Goal: Task Accomplishment & Management: Complete application form

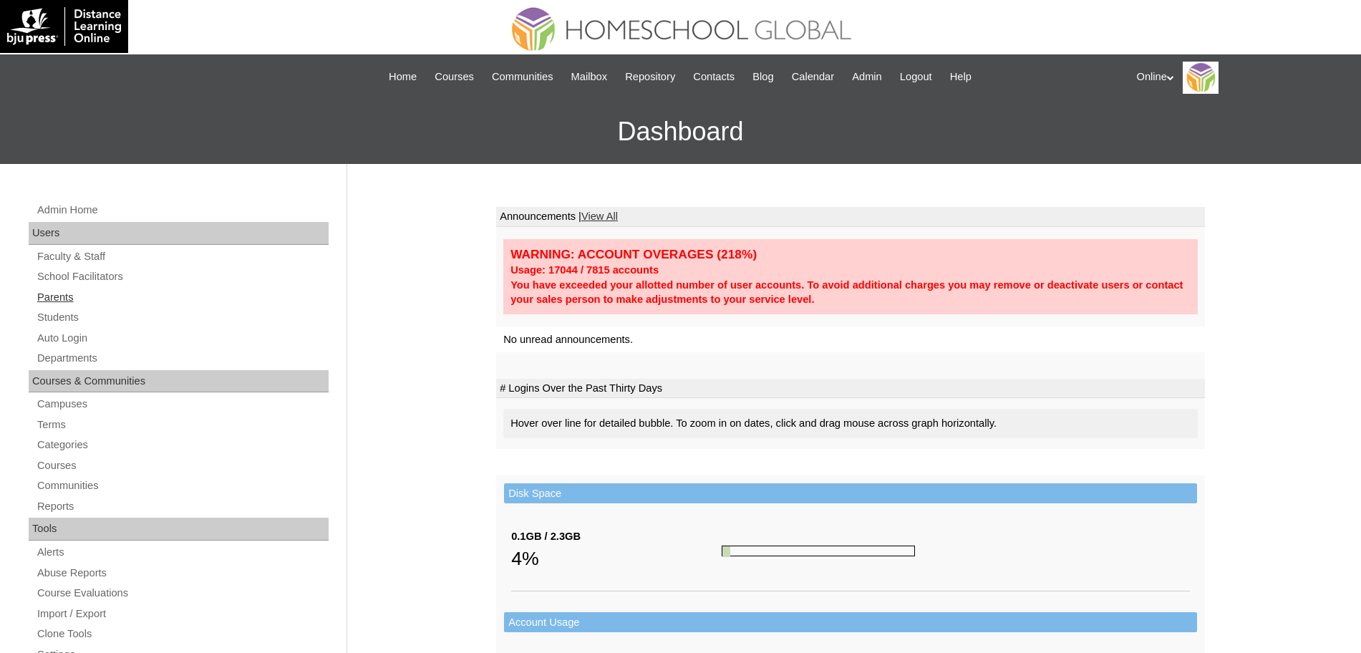
click at [54, 296] on link "Parents" at bounding box center [182, 298] width 293 height 18
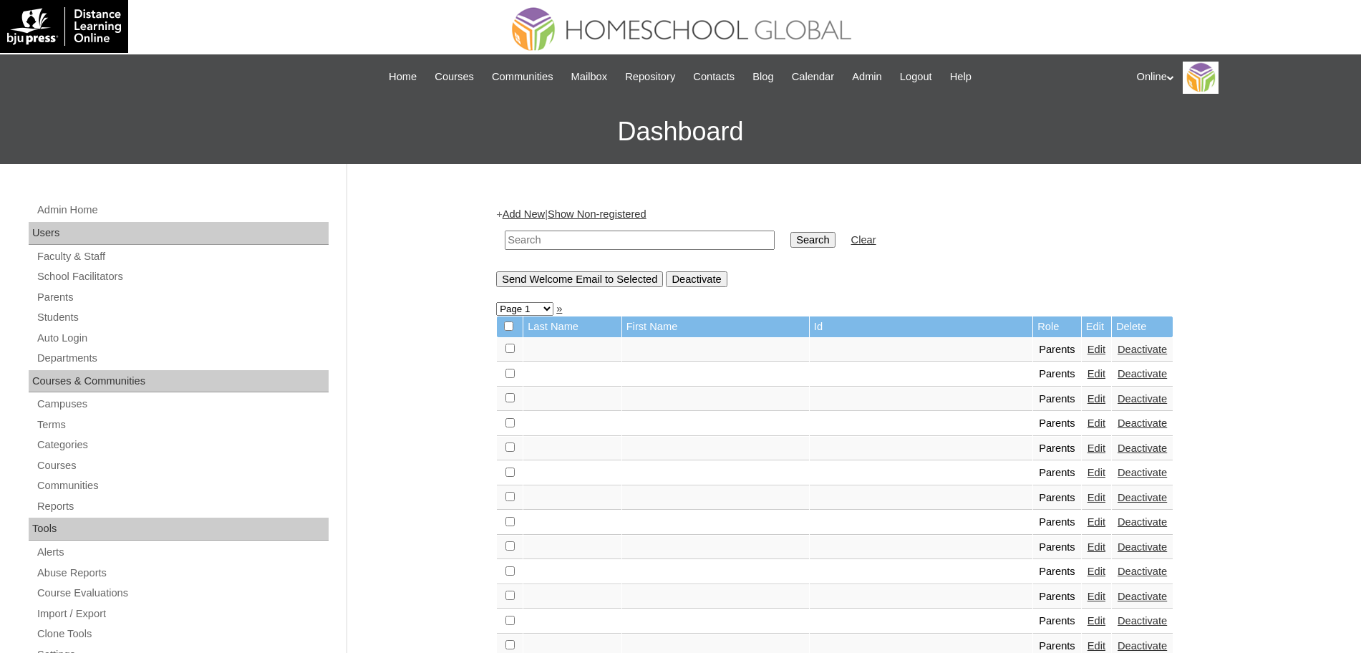
click at [531, 215] on link "Add New" at bounding box center [524, 213] width 42 height 11
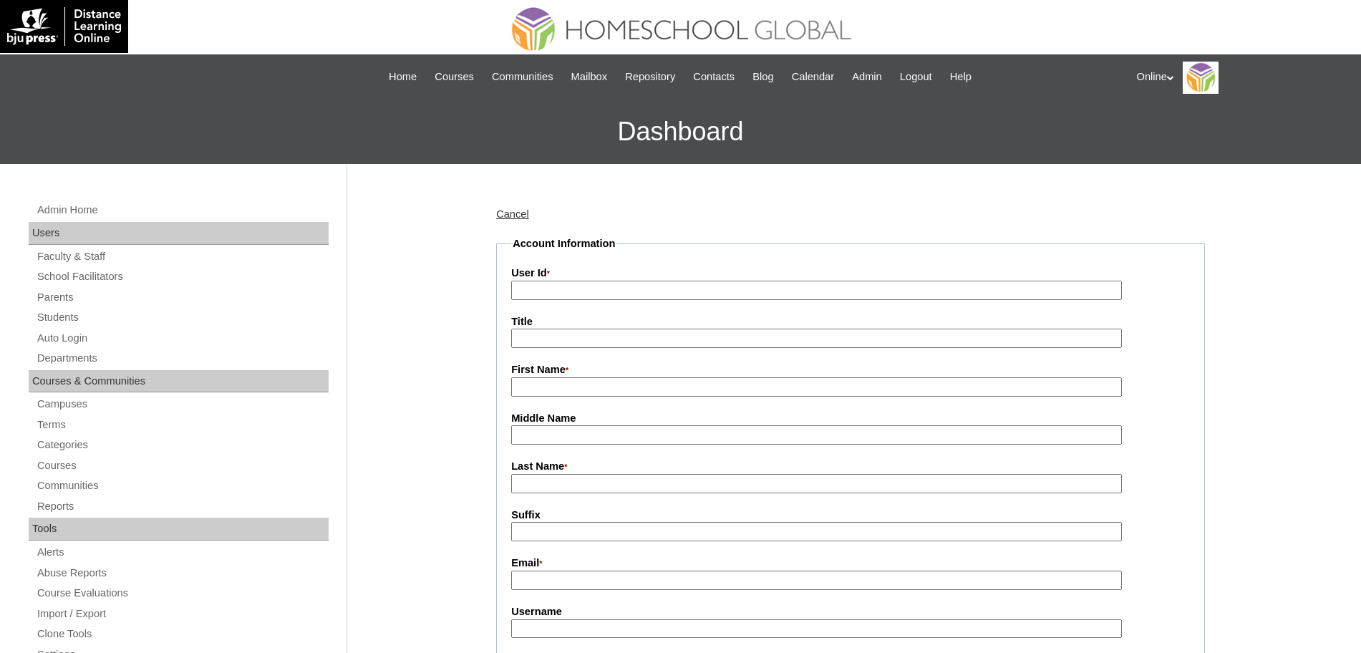
click at [553, 292] on input "User Id *" at bounding box center [816, 290] width 611 height 19
paste input "HGP0266-OACAD2025"
type input "HGP0266-OACAD2025"
click at [561, 393] on input "First Name *" at bounding box center [816, 386] width 611 height 19
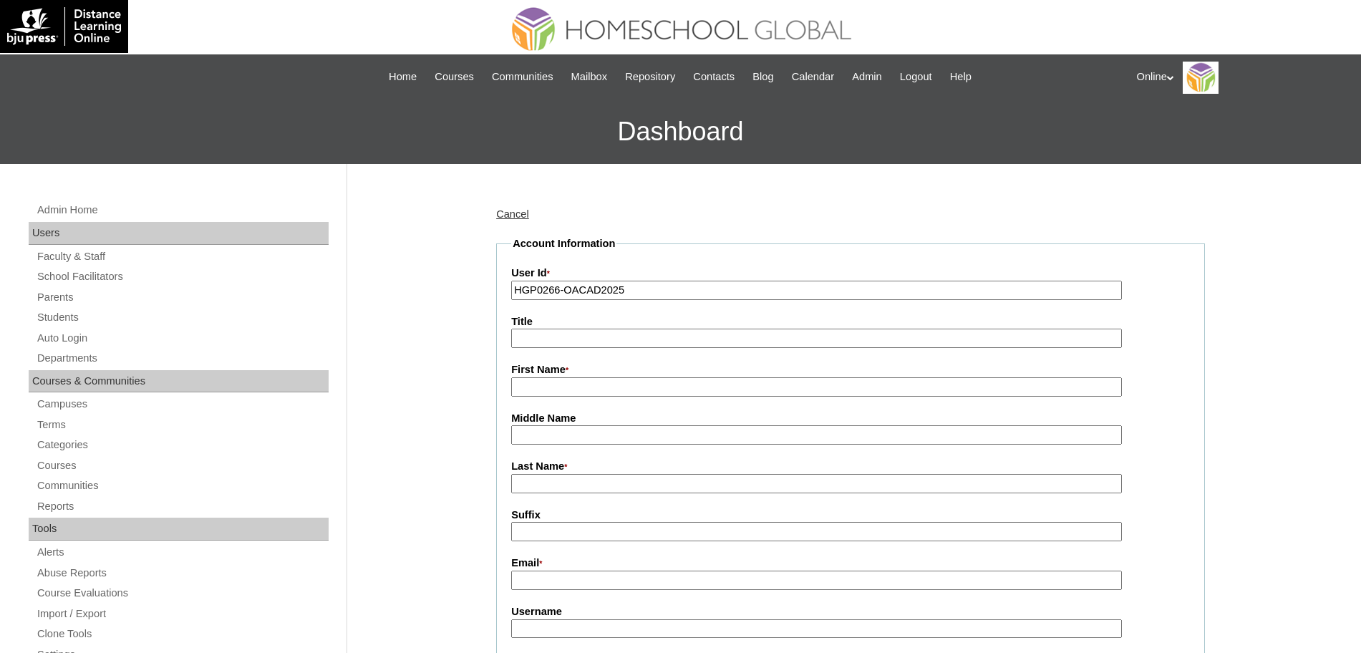
paste input "Ferlita"
type input "Ferlita"
click at [576, 482] on input "Last Name *" at bounding box center [816, 483] width 611 height 19
paste input "Castillo"
type input "Castillo"
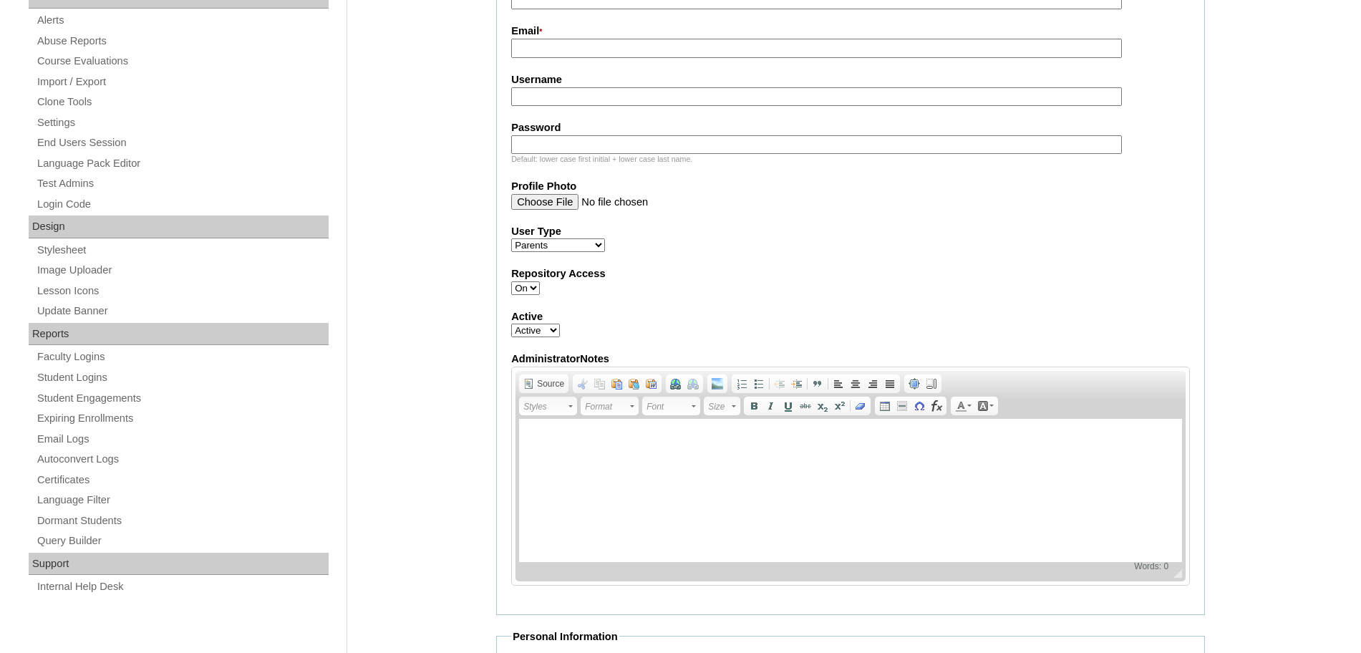
scroll to position [541, 0]
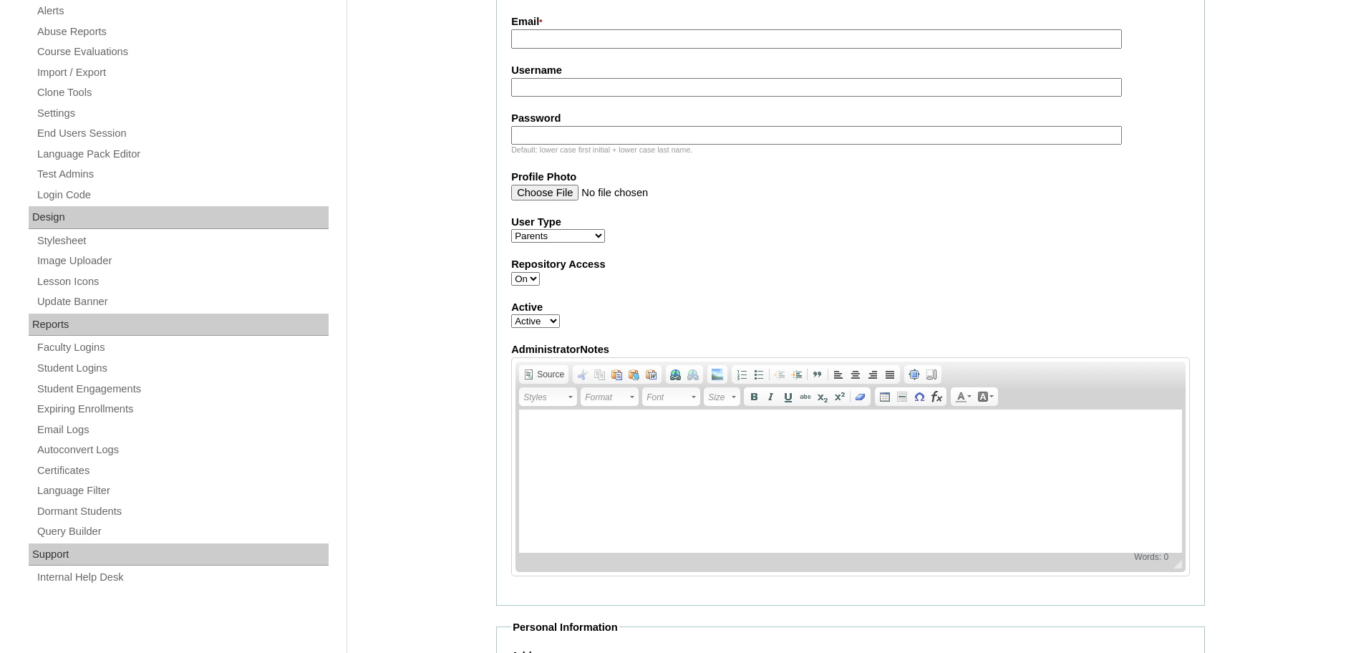
click at [566, 34] on input "Email *" at bounding box center [816, 38] width 611 height 19
paste input "ferlitacastillo@gmail.com"
type input "[EMAIL_ADDRESS][DOMAIN_NAME]"
click at [542, 102] on fieldset "Account Information User Id * HGP0266-OACAD2025 Title First Name * Ferlita Midd…" at bounding box center [850, 150] width 709 height 911
paste input "fcastillo2025"
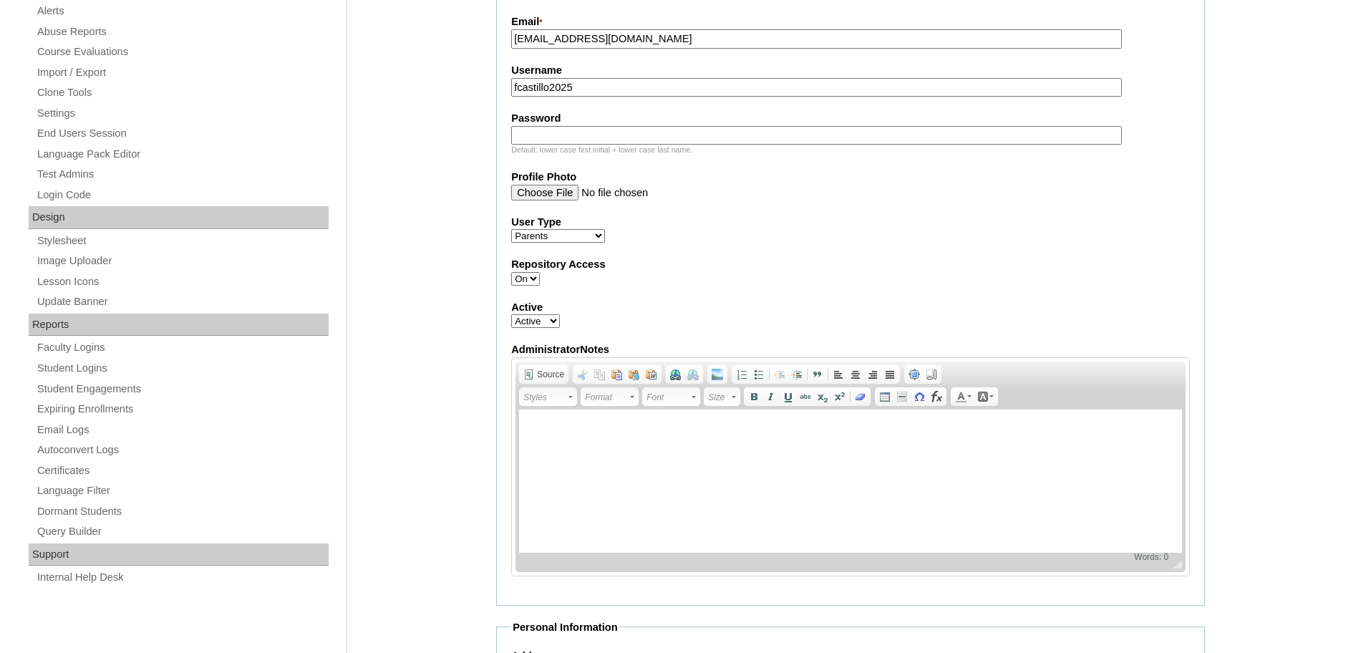
type input "fcastillo2025"
drag, startPoint x: 558, startPoint y: 123, endPoint x: 559, endPoint y: 135, distance: 11.5
click at [559, 134] on div "Password Default: lower case first initial + lower case last name." at bounding box center [850, 133] width 679 height 44
click at [559, 135] on input "Password" at bounding box center [816, 135] width 611 height 19
paste input "ujYhh"
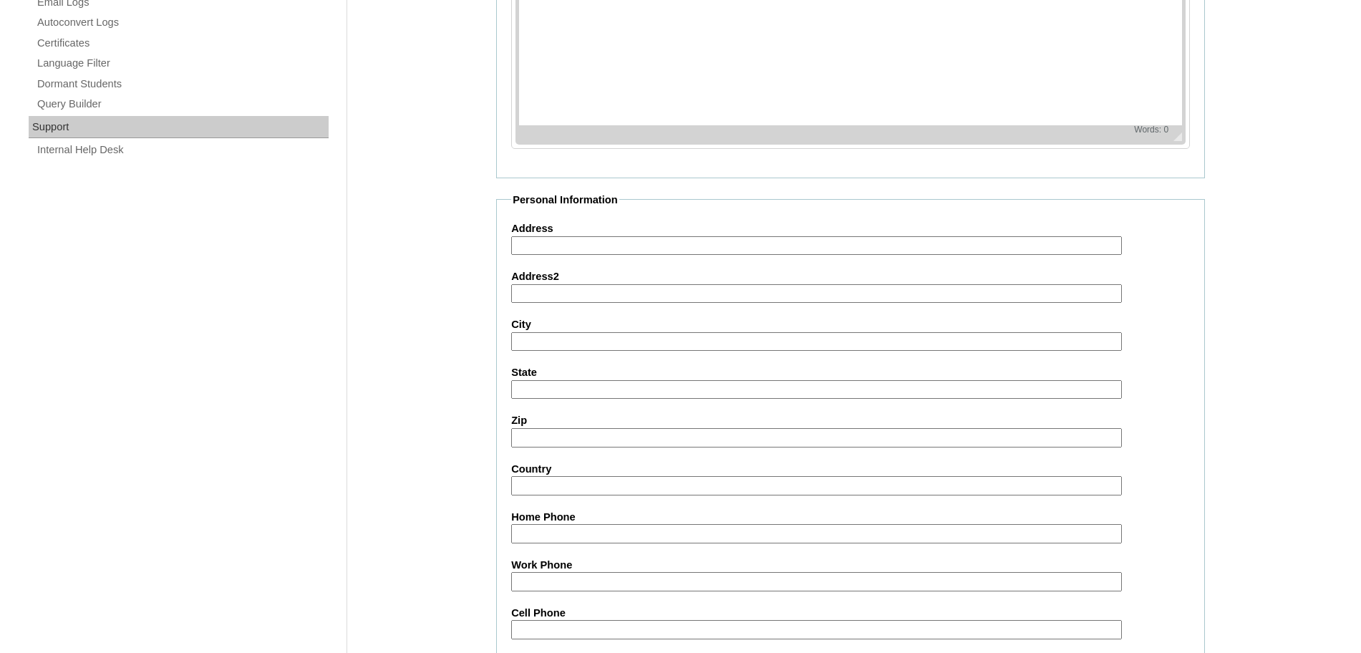
scroll to position [1292, 0]
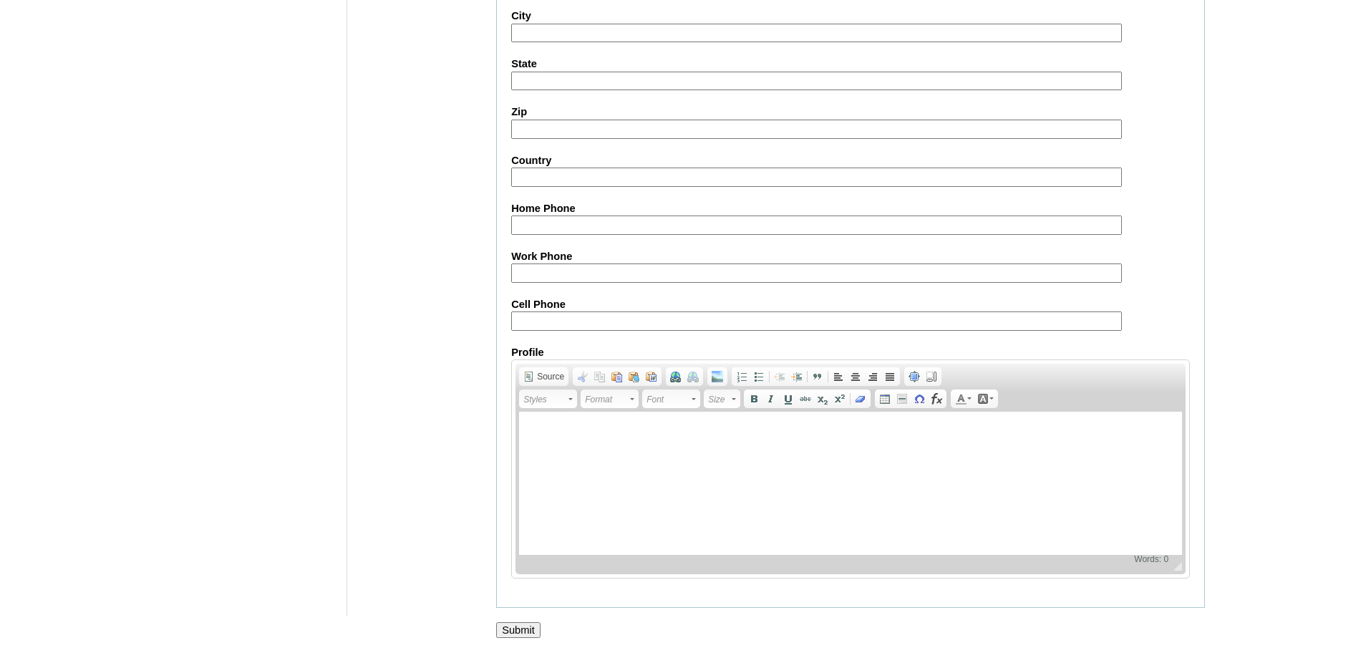
type input "ujYhh"
click at [529, 625] on input "Submit" at bounding box center [518, 630] width 44 height 16
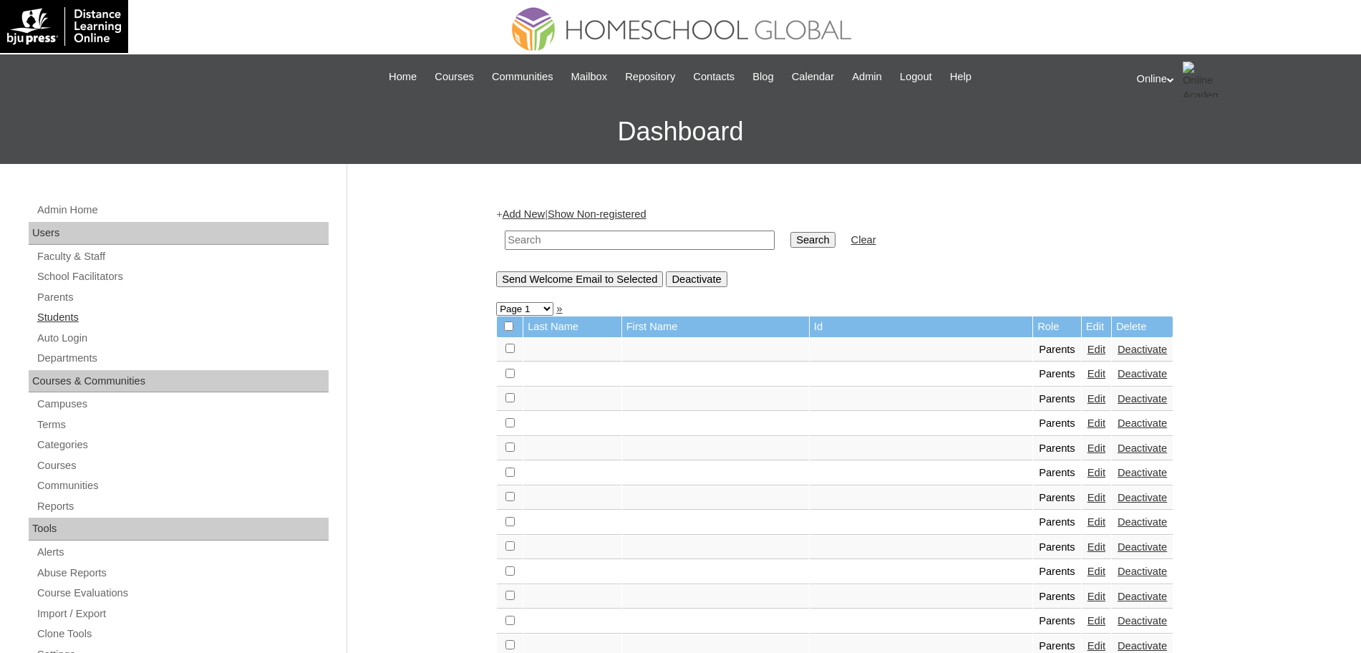
click at [64, 315] on link "Students" at bounding box center [182, 318] width 293 height 18
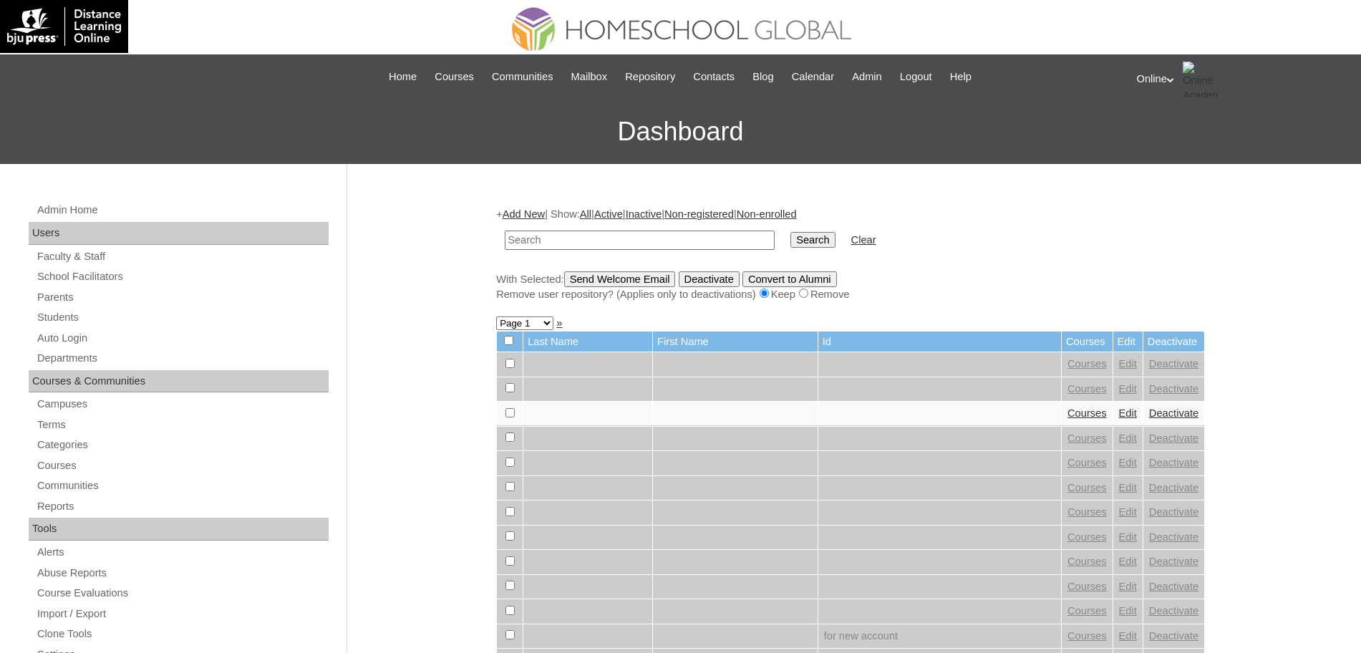
click at [531, 209] on link "Add New" at bounding box center [524, 213] width 42 height 11
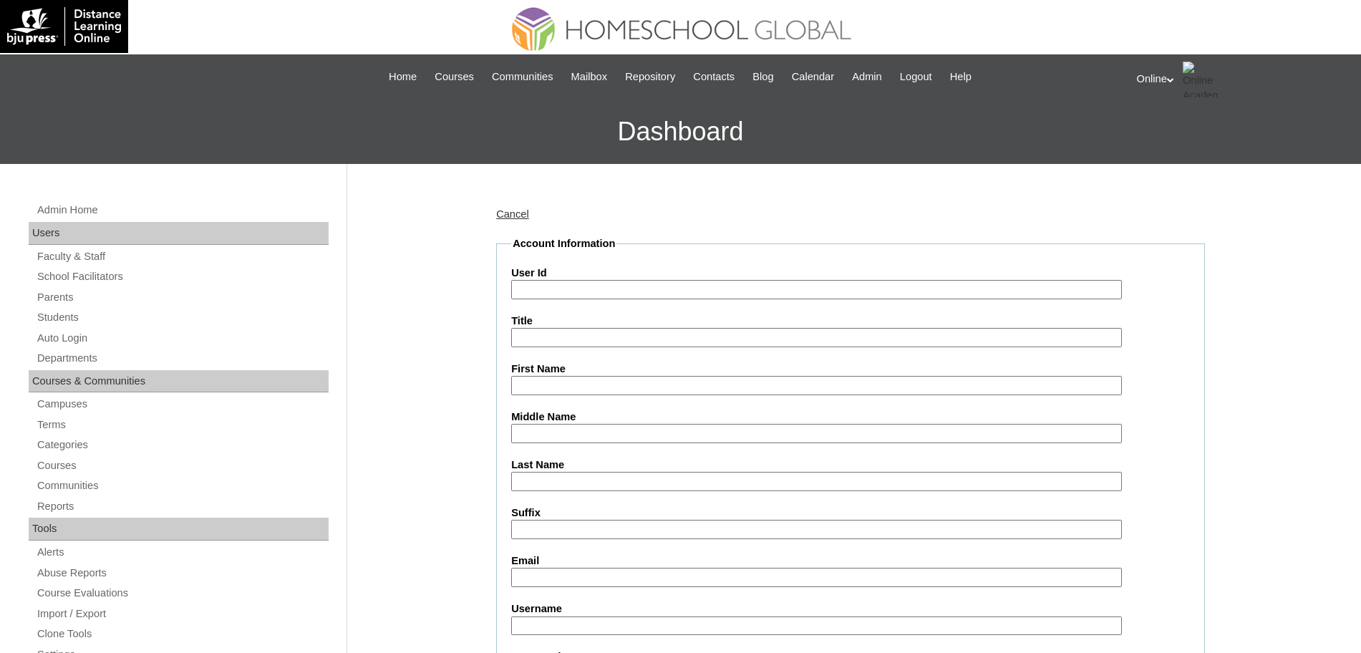
click at [543, 291] on input "User Id" at bounding box center [816, 289] width 611 height 19
paste input "HG320OACAD2025"
type input "HG320OACAD2025"
click at [604, 266] on label "User Id" at bounding box center [850, 273] width 679 height 15
click at [604, 280] on input "HG320OACAD2025" at bounding box center [816, 289] width 611 height 19
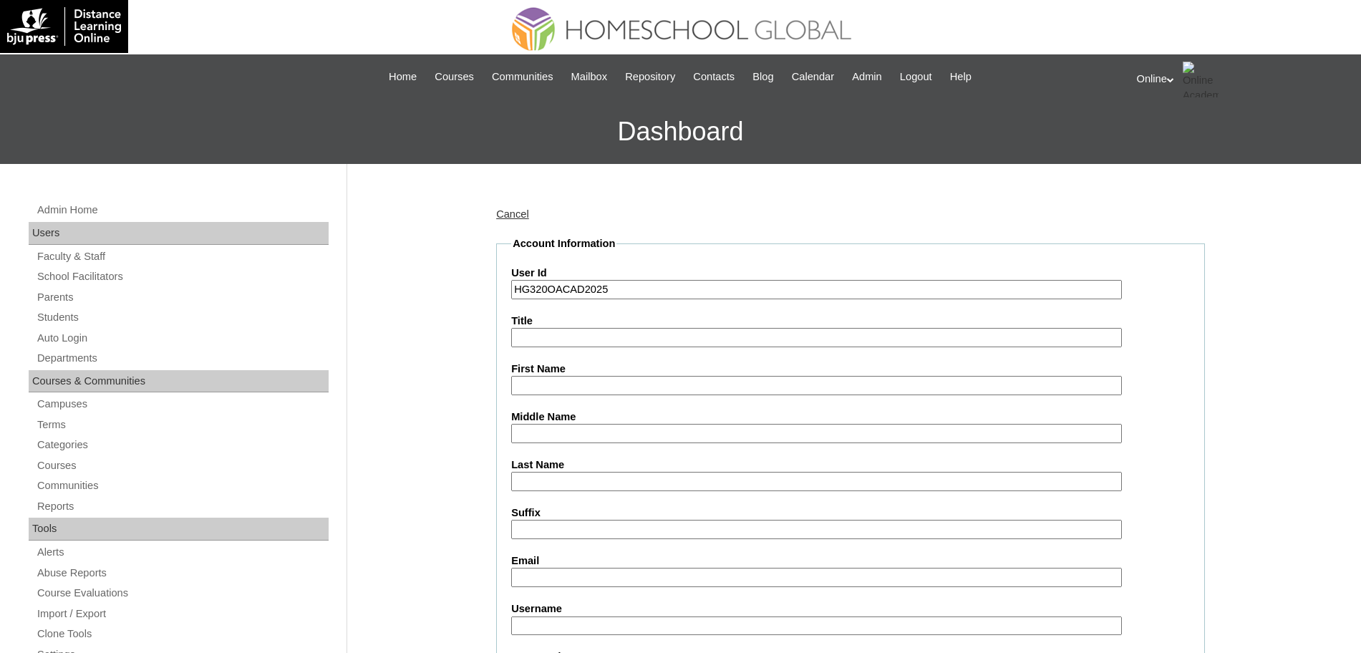
click at [563, 384] on input "First Name" at bounding box center [816, 385] width 611 height 19
paste input "Briella Atalie"
type input "Briella Atalie"
click at [530, 490] on input "Last Name" at bounding box center [816, 481] width 611 height 19
paste input "Marshall"
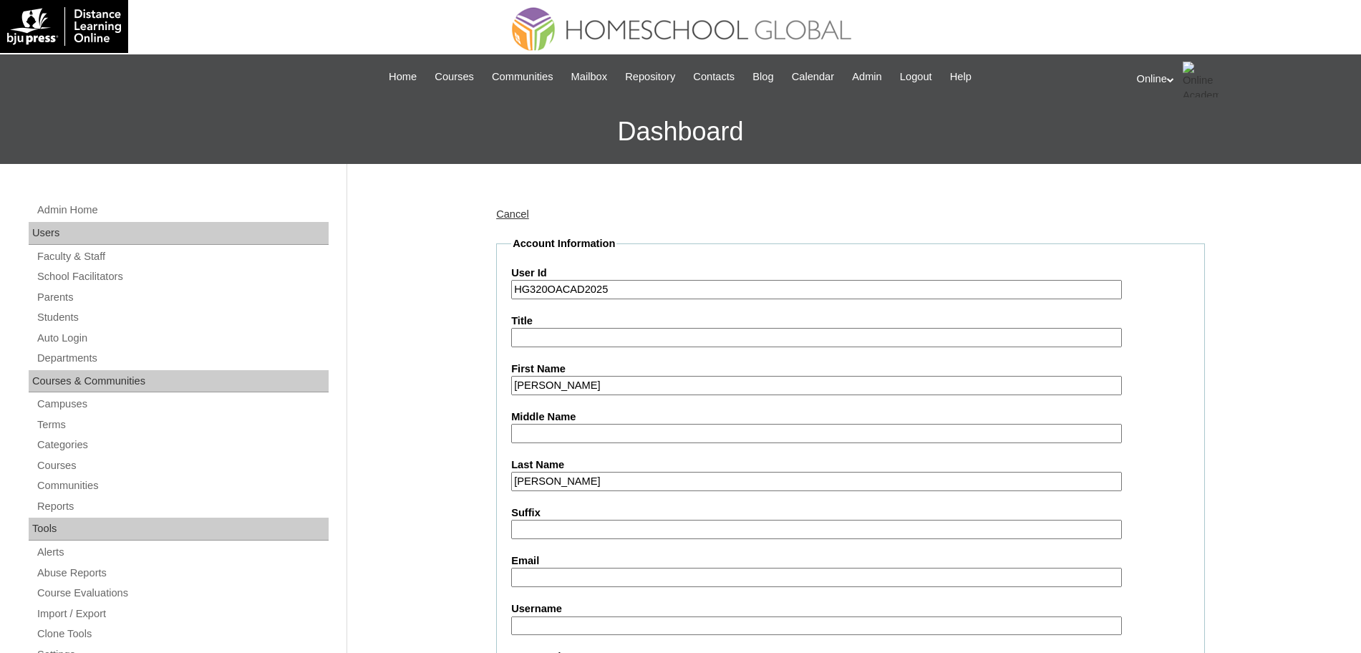
type input "Marshall"
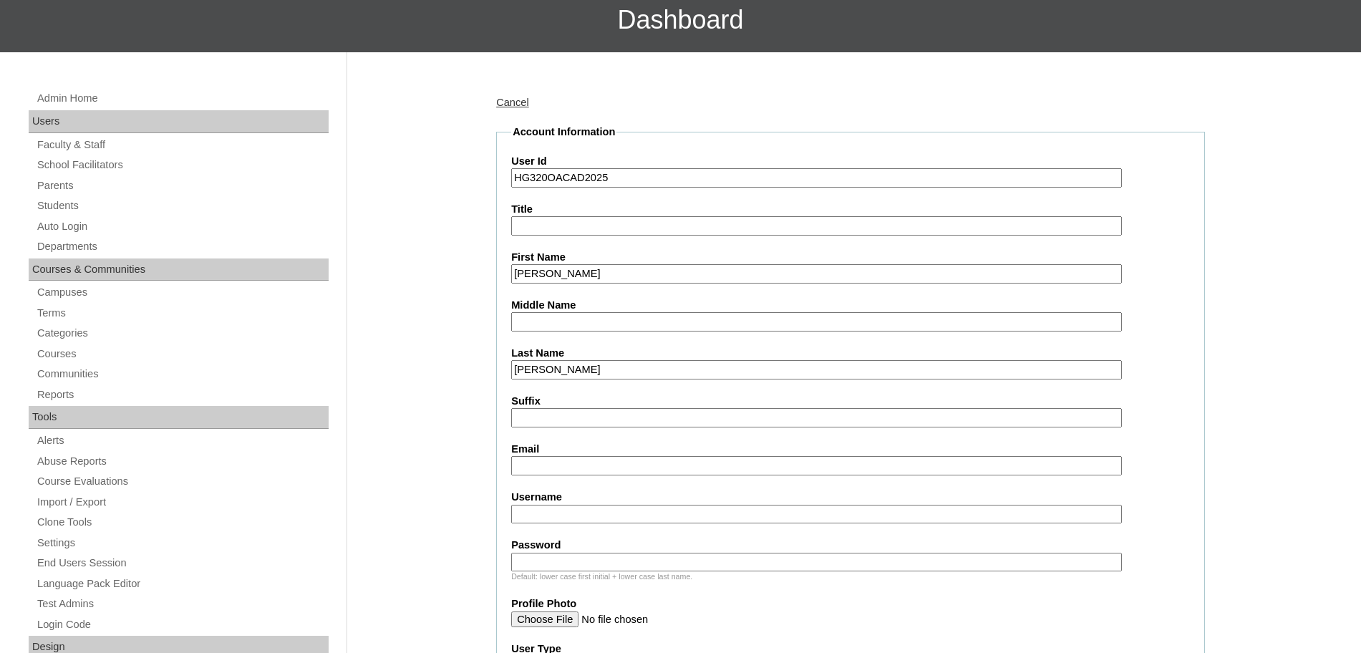
scroll to position [447, 0]
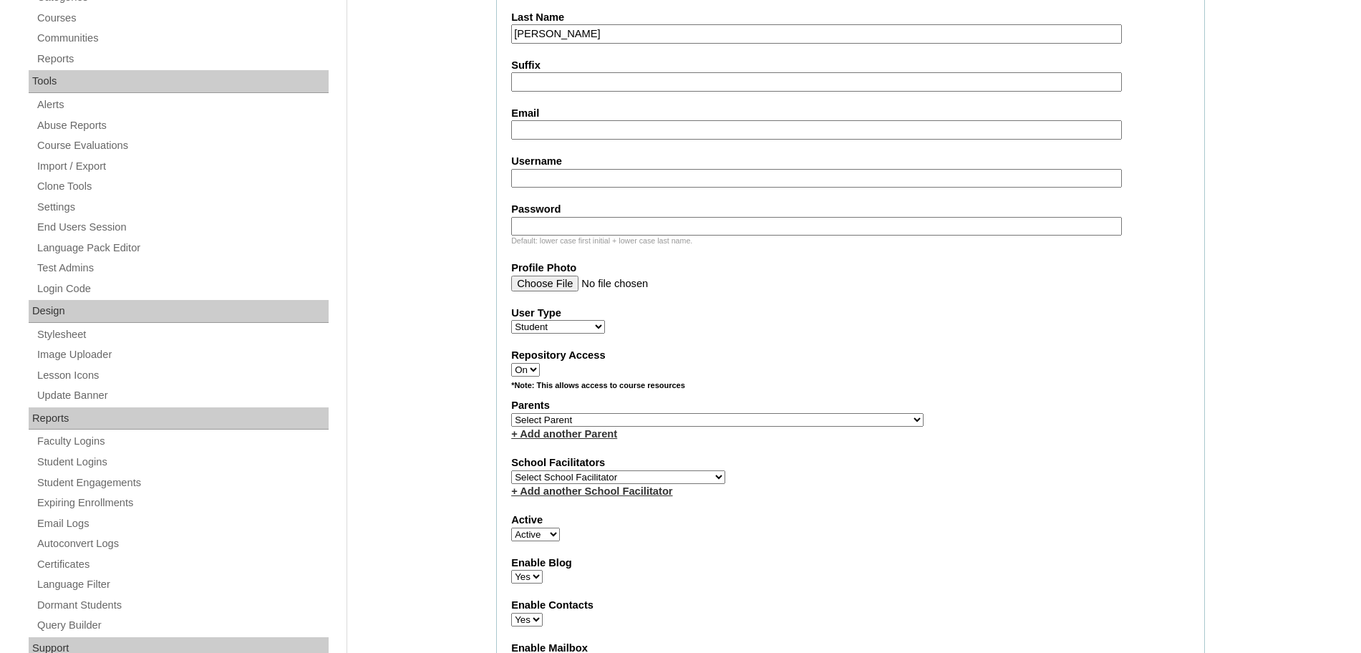
click at [564, 498] on div "+ Add another School Facilitator" at bounding box center [850, 491] width 679 height 15
click at [588, 484] on select "Select School Facilitator Norman Añain Ruffa Abadijas Mary Abella Gloryfe Abion…" at bounding box center [618, 477] width 214 height 14
select select "32656"
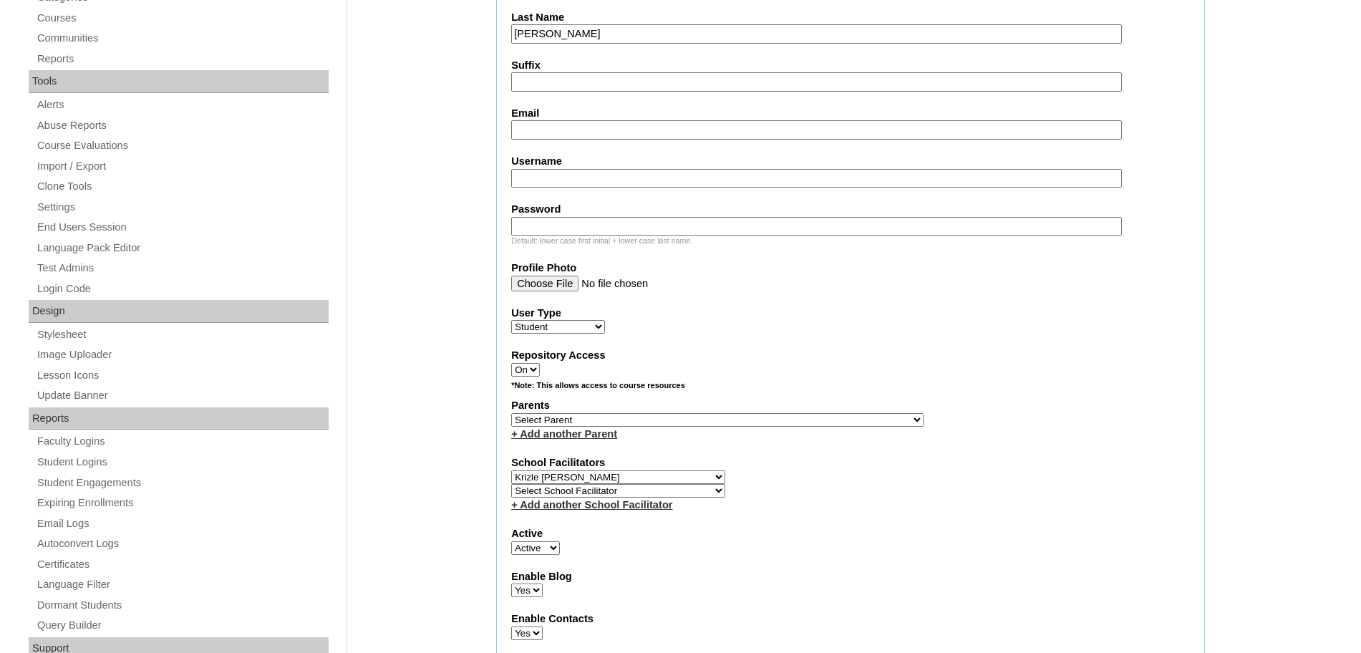
click at [511, 480] on select "Select School Facilitator Norman Añain Ruffa Abadijas Mary Abella Gloryfe Abion…" at bounding box center [618, 477] width 214 height 14
click at [553, 427] on select "Select Parent , , , , , , , , , , , , , , , , , , , , , , , , , , , , , , , , ,…" at bounding box center [717, 420] width 412 height 14
select select "44187"
click at [511, 420] on select "Select Parent , , , , , , , , , , , , , , , , , , , , , , , , , , , , , , , , ,…" at bounding box center [717, 420] width 412 height 14
click at [939, 413] on label "Parents" at bounding box center [850, 405] width 679 height 15
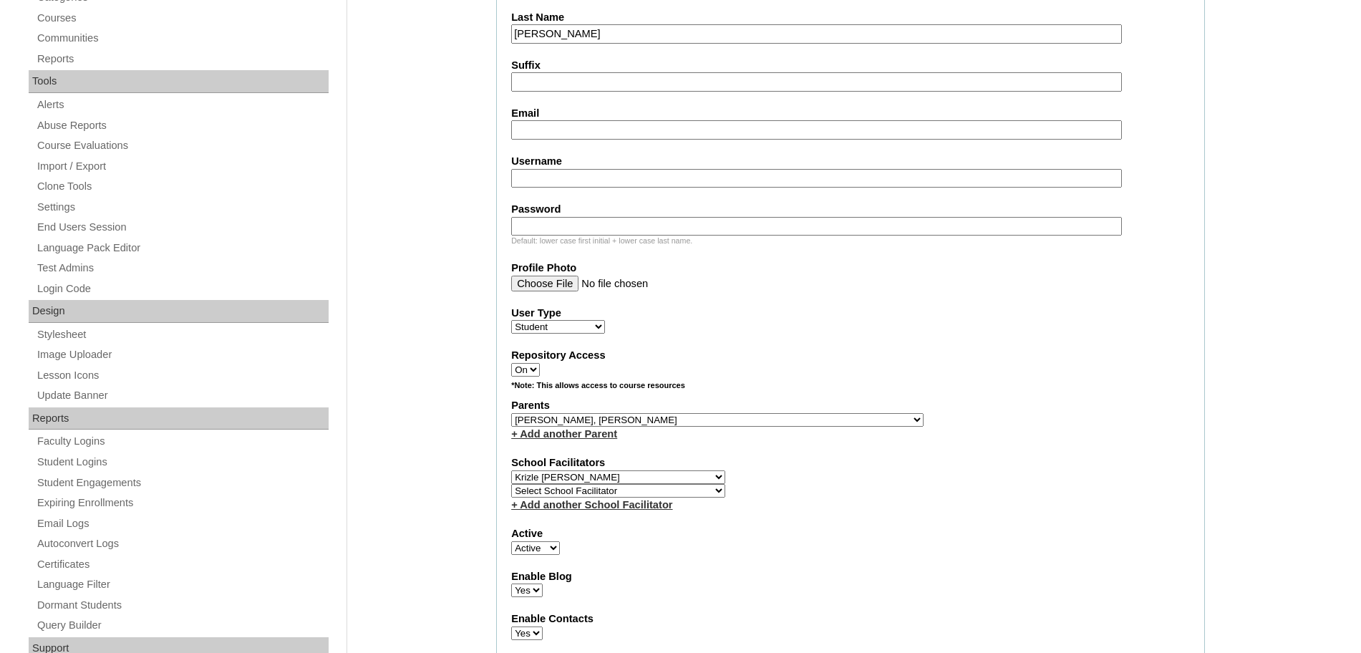
click at [578, 127] on input "Email" at bounding box center [816, 129] width 611 height 19
paste input "ferlitacastillo@gmail.com"
type input "ferlitacastillo@gmail.com"
click at [626, 170] on input "Username" at bounding box center [816, 178] width 611 height 19
paste input "briella.marshall2025"
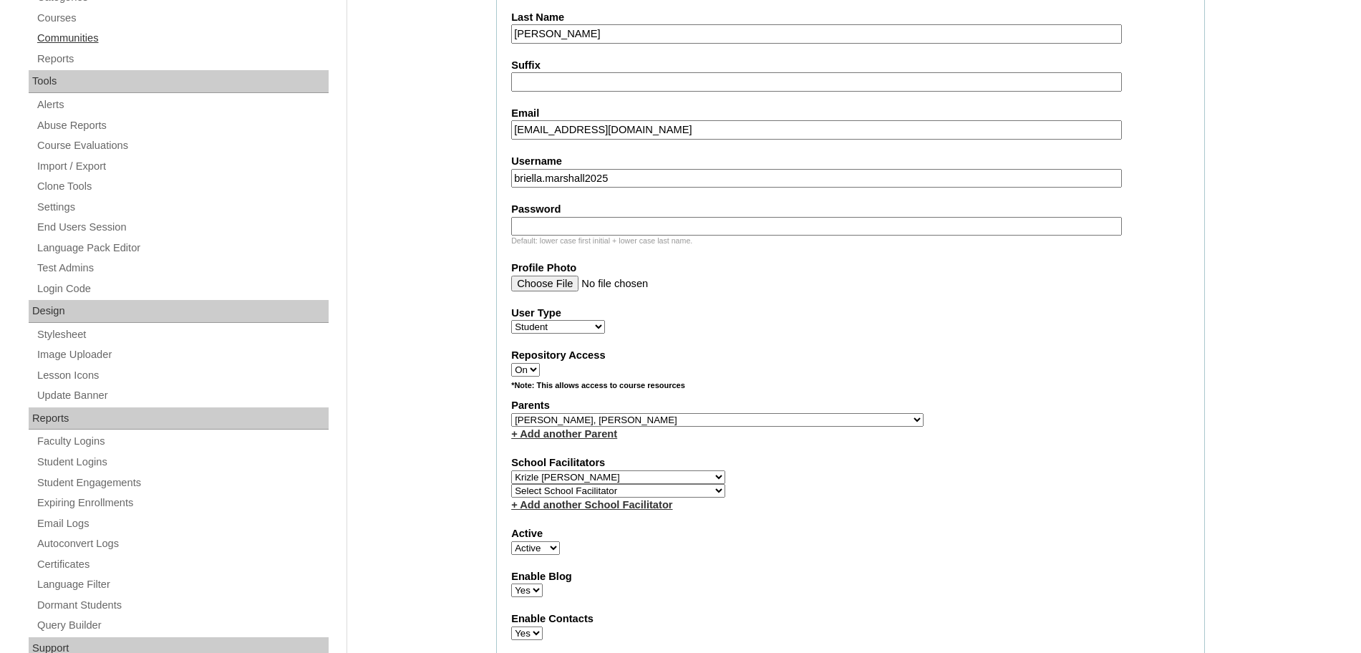
type input "briella.marshall2025"
click at [589, 240] on div "Default: lower case first initial + lower case last name." at bounding box center [850, 241] width 679 height 11
click at [591, 228] on input "Password" at bounding box center [816, 226] width 611 height 19
paste input "pPoUj"
type input "pPoUj"
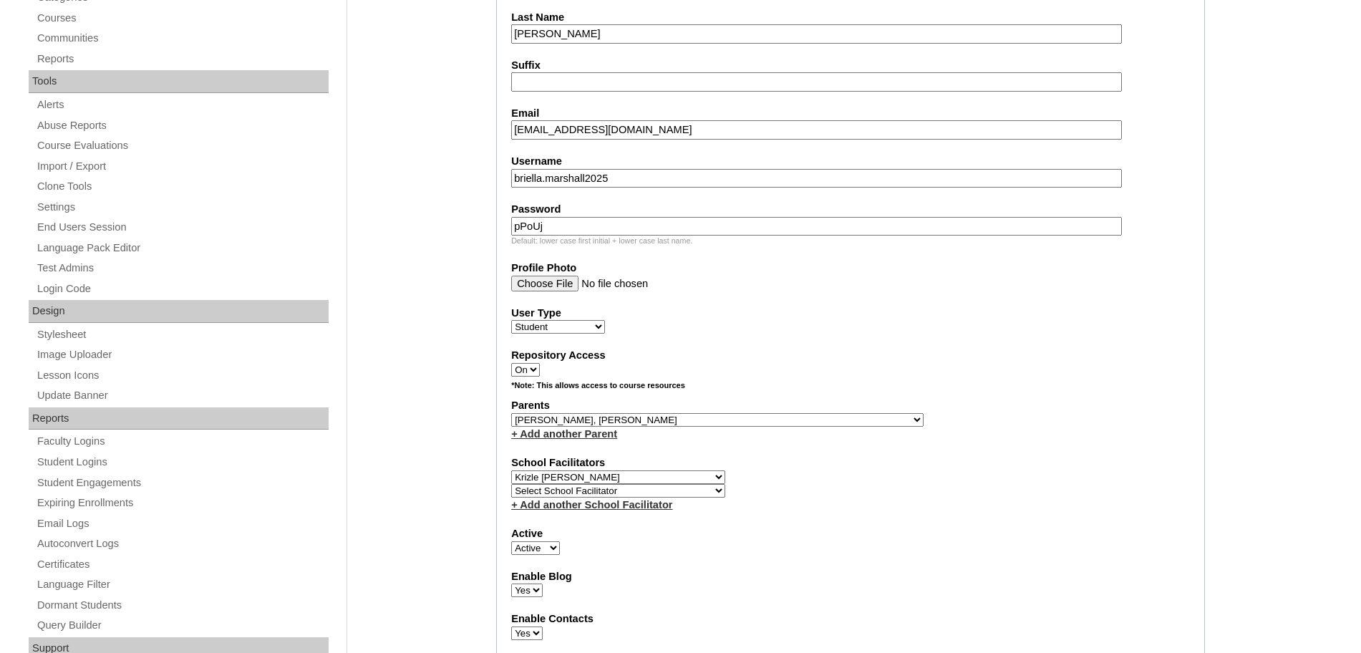
click at [838, 308] on label "User Type" at bounding box center [850, 313] width 679 height 15
click at [605, 320] on select "Faculty Staff Student Parents School Facilitators" at bounding box center [558, 327] width 94 height 14
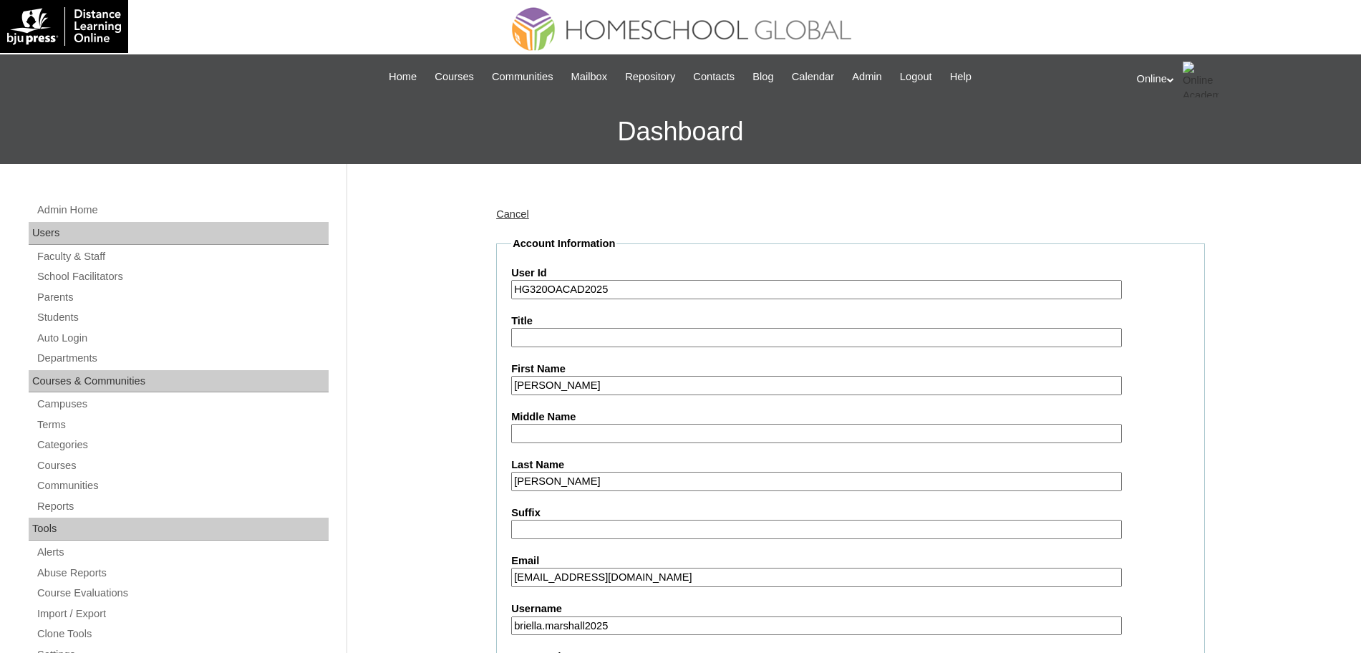
scroll to position [1572, 0]
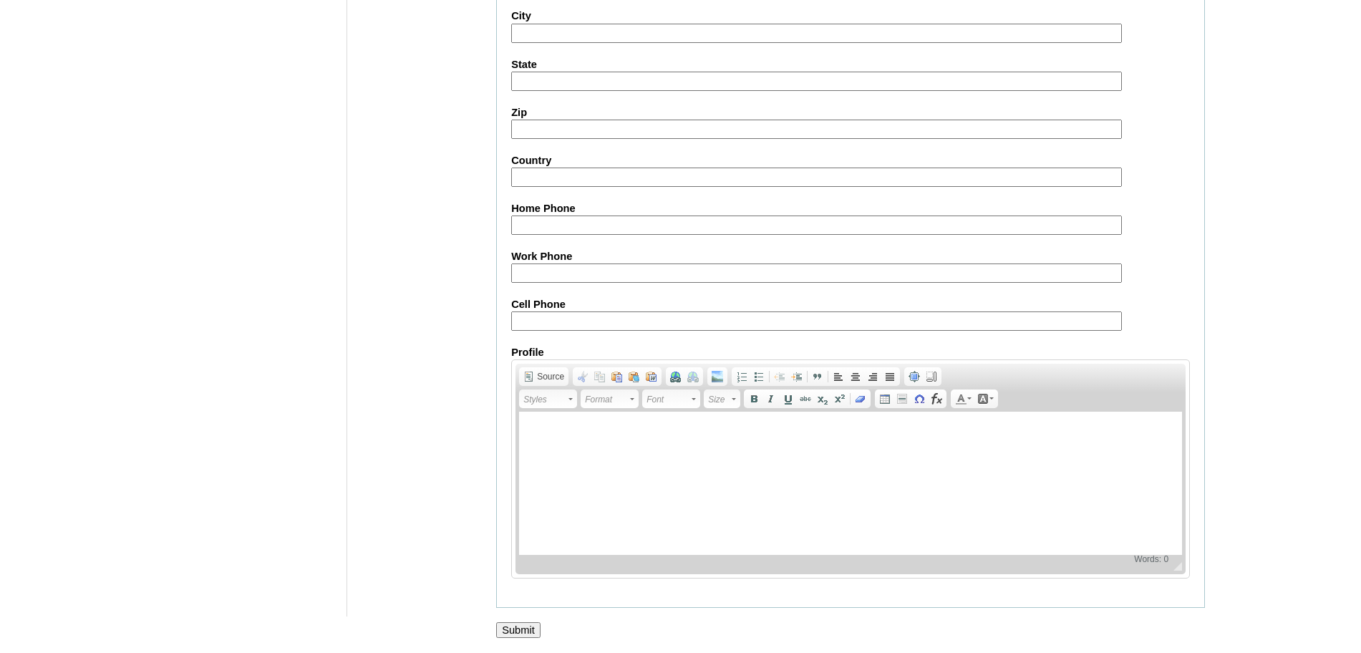
click at [531, 626] on input "Submit" at bounding box center [518, 630] width 44 height 16
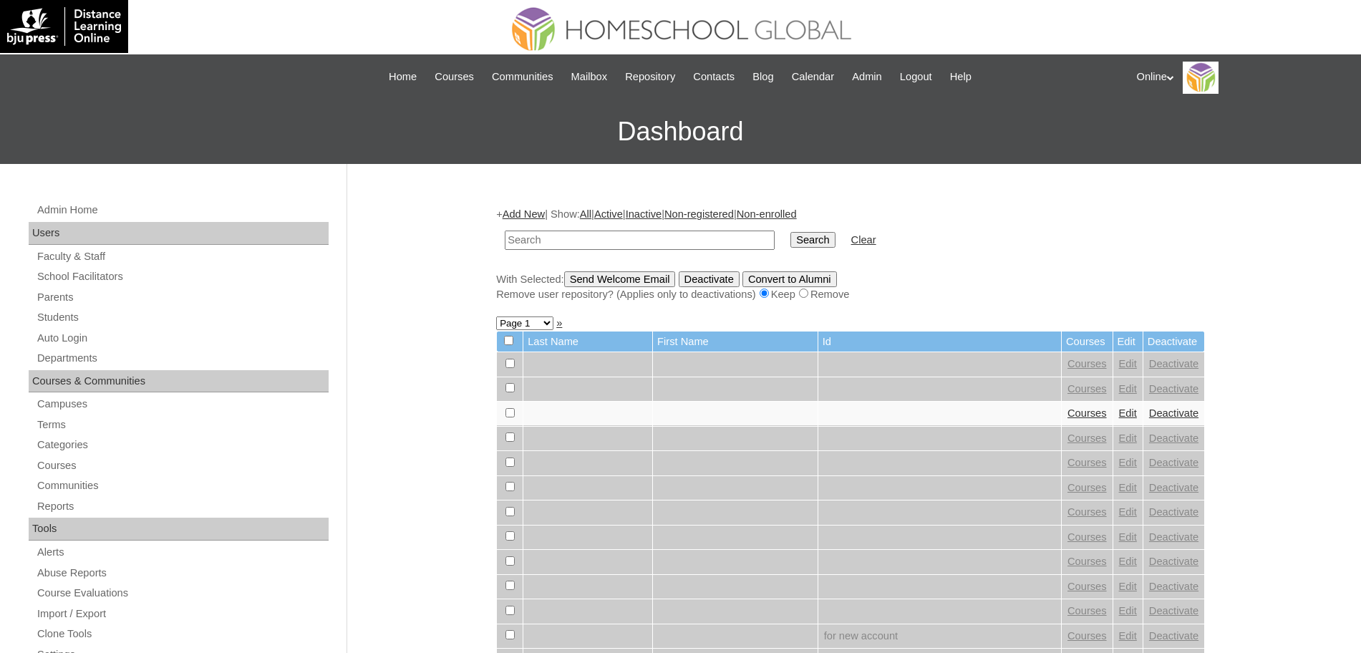
click at [637, 239] on input "text" at bounding box center [640, 240] width 270 height 19
type input "[PERSON_NAME]"
click at [790, 232] on input "Search" at bounding box center [812, 240] width 44 height 16
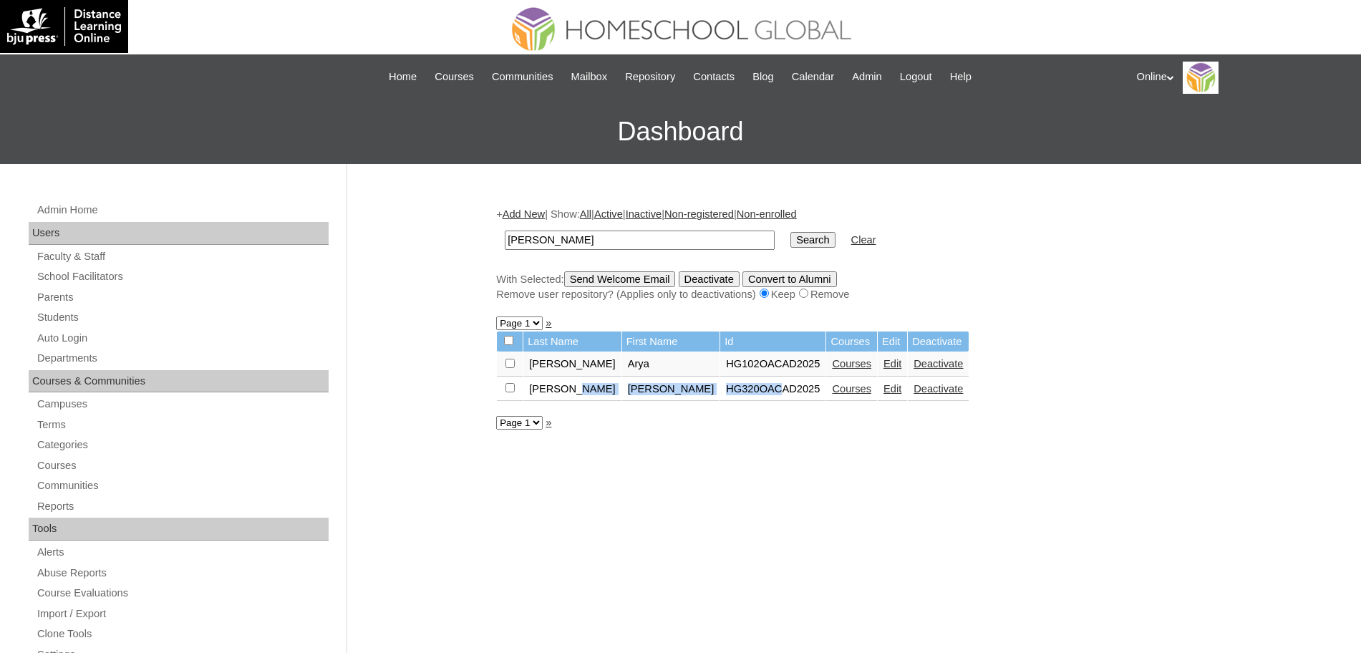
drag, startPoint x: 573, startPoint y: 401, endPoint x: 725, endPoint y: 397, distance: 151.8
click at [725, 397] on tr "[PERSON_NAME] [PERSON_NAME] HG320OACAD2025 Courses Edit Deactivate" at bounding box center [733, 389] width 472 height 24
click at [832, 394] on link "Courses" at bounding box center [851, 388] width 39 height 11
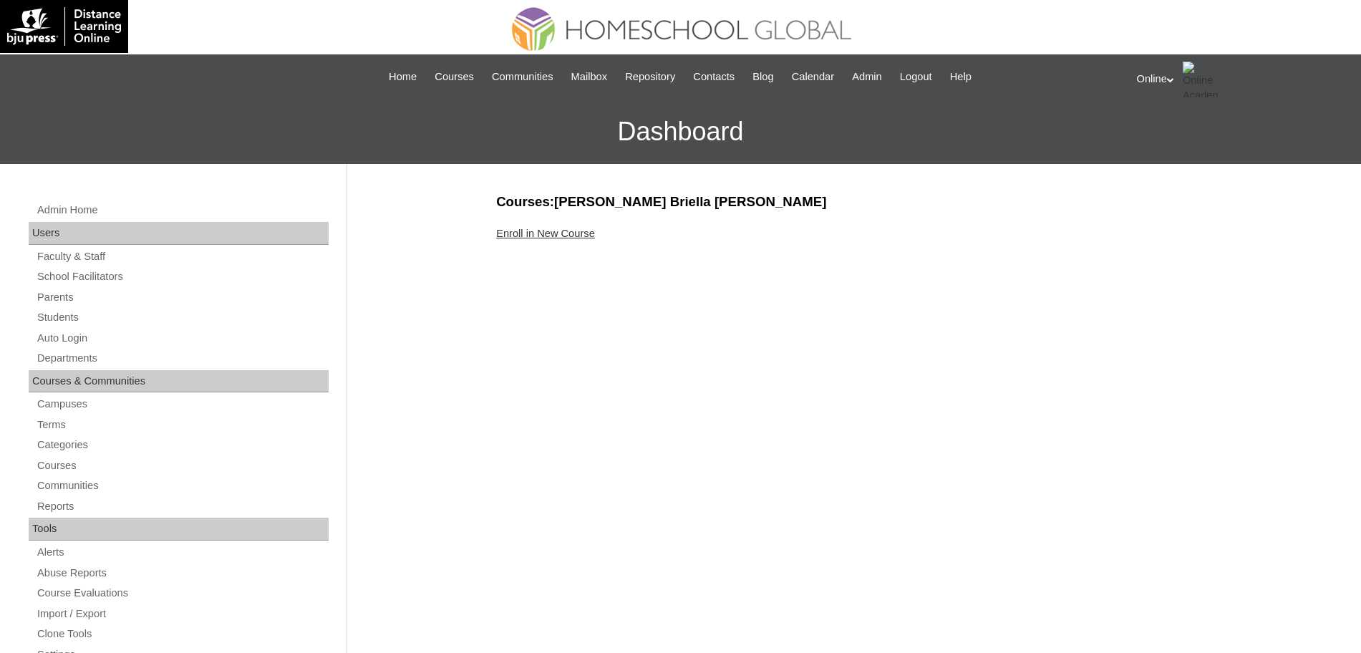
click at [556, 234] on link "Enroll in New Course" at bounding box center [545, 233] width 99 height 11
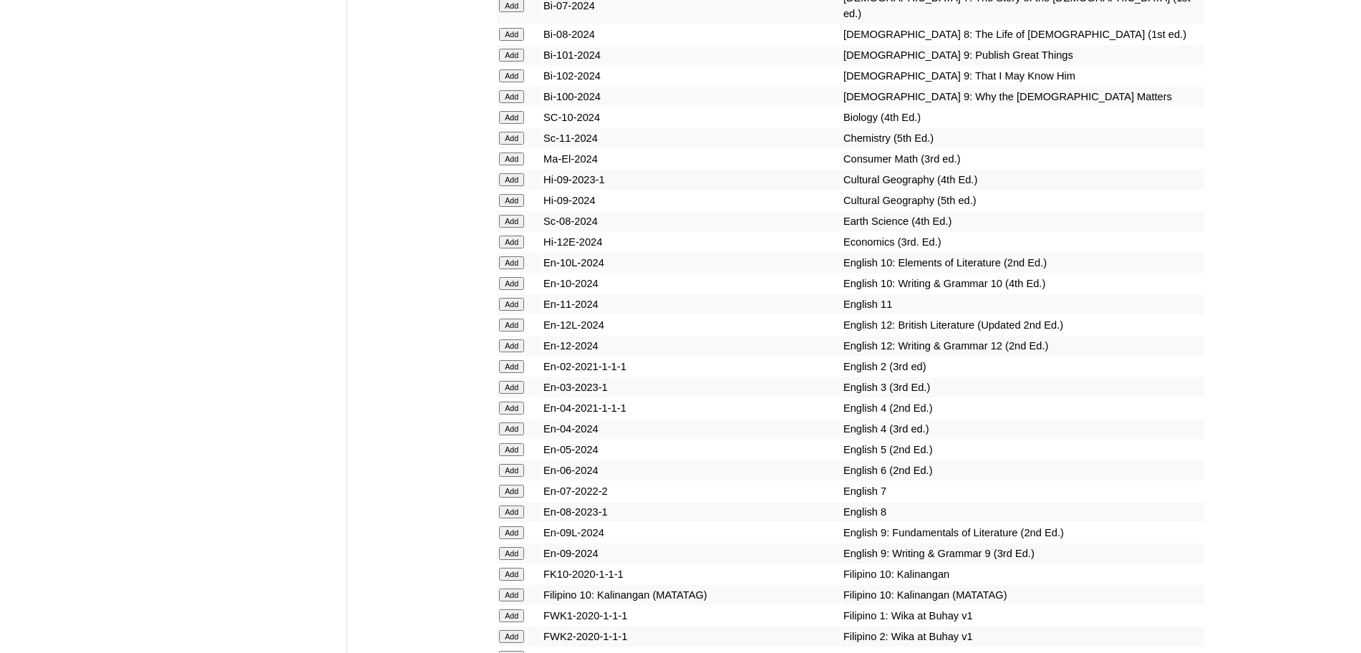
scroll to position [3777, 0]
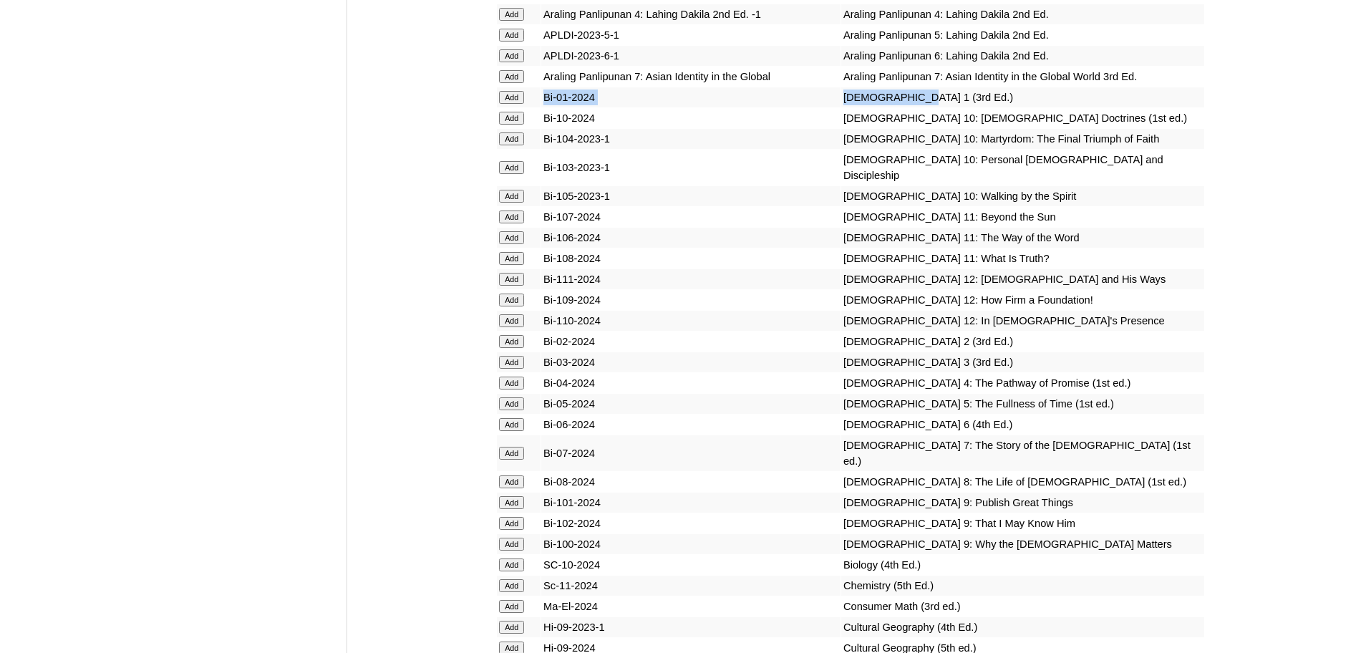
drag, startPoint x: 872, startPoint y: 190, endPoint x: 516, endPoint y: 192, distance: 355.8
click at [516, 107] on tr "Add Bi-01-2024 Bible 1 (3rd Ed.)" at bounding box center [850, 97] width 707 height 20
click at [515, 104] on input "Add" at bounding box center [511, 97] width 25 height 13
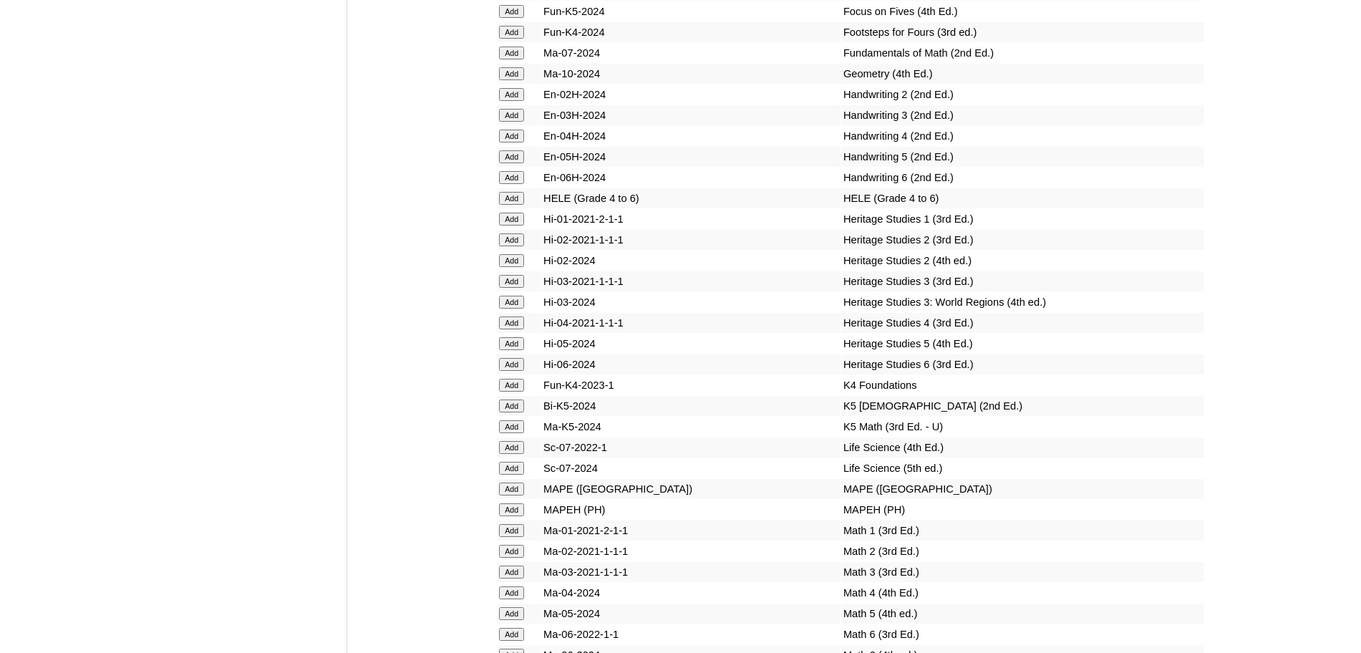
scroll to position [5567, 0]
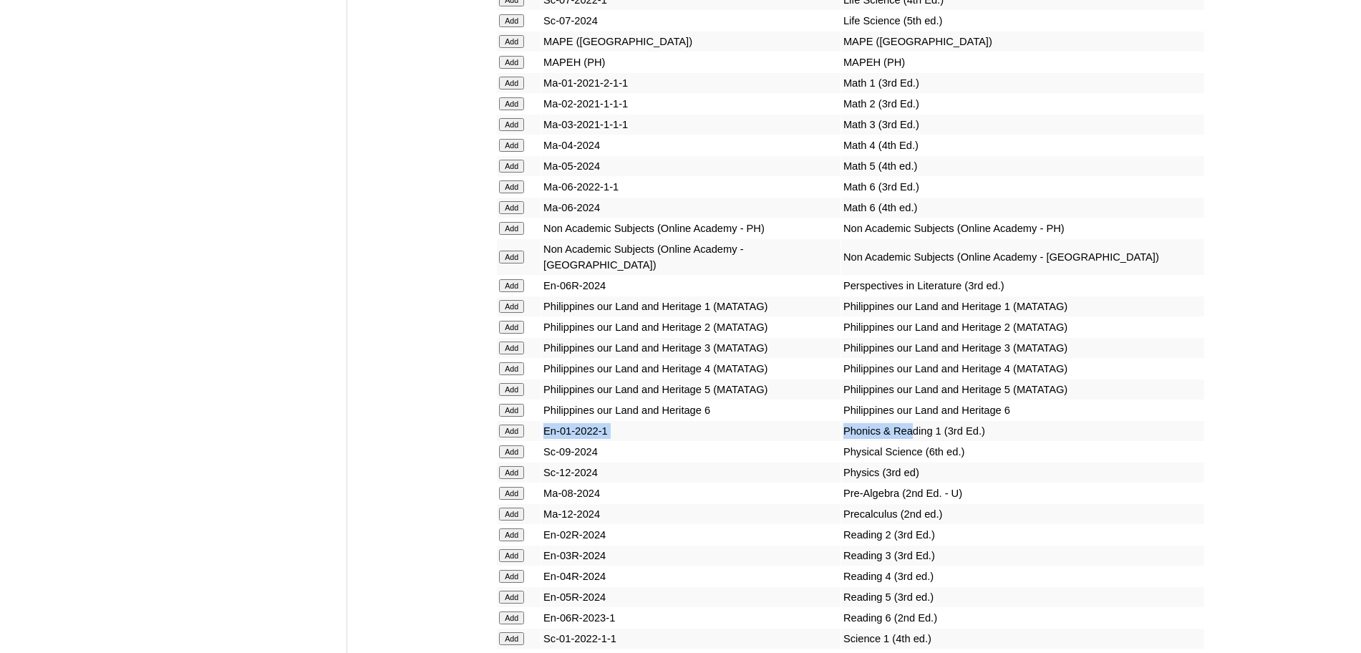
drag, startPoint x: 883, startPoint y: 475, endPoint x: 546, endPoint y: 478, distance: 337.9
click at [546, 441] on tr "Add En-01-2022-1 Phonics & Reading 1 (3rd Ed.)" at bounding box center [850, 431] width 707 height 20
click at [512, 437] on input "Add" at bounding box center [511, 431] width 25 height 13
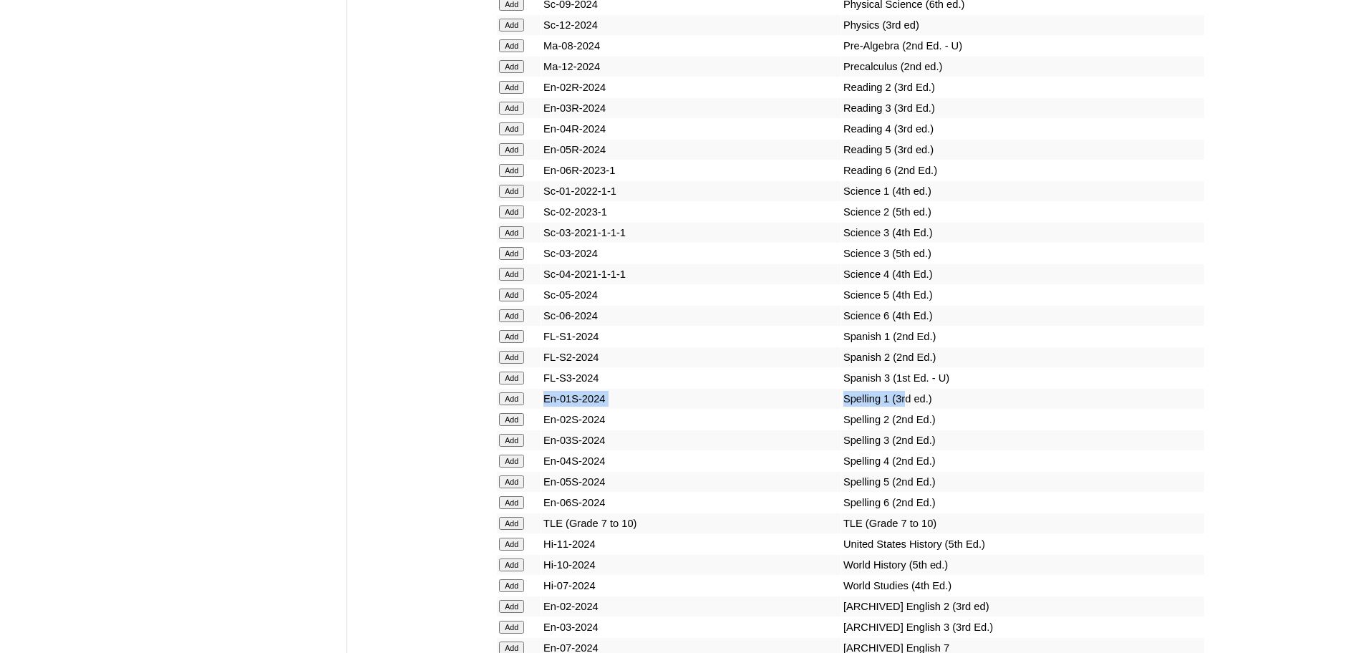
drag, startPoint x: 873, startPoint y: 443, endPoint x: 530, endPoint y: 443, distance: 343.7
click at [530, 409] on tr "Add En-01S-2024 Spelling 1 (3rd ed.)" at bounding box center [850, 399] width 707 height 20
click at [518, 405] on input "Add" at bounding box center [511, 398] width 25 height 13
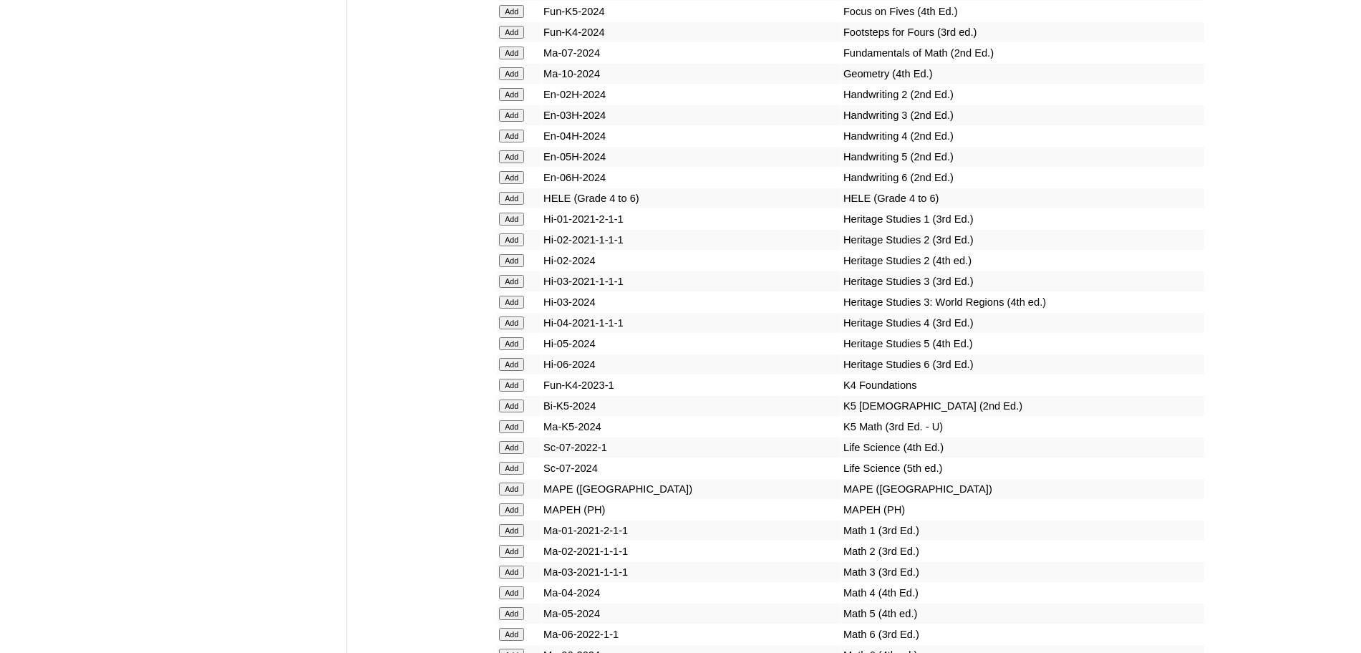
scroll to position [5567, 0]
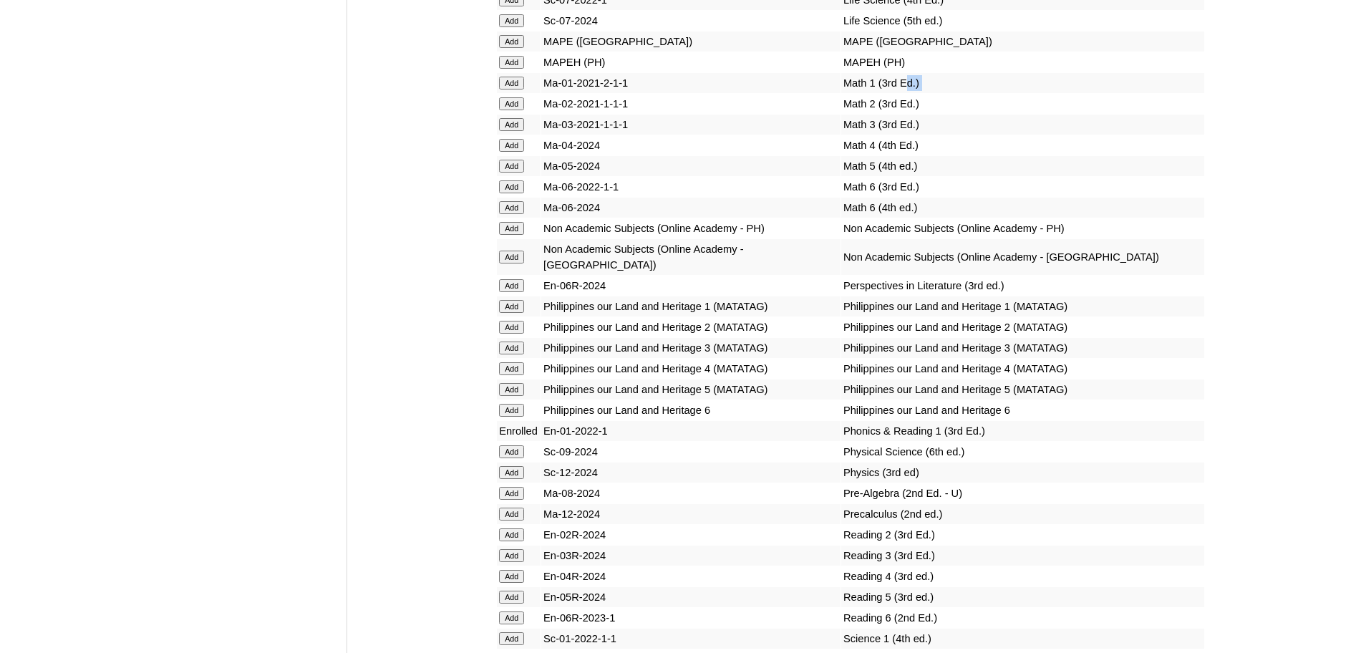
drag, startPoint x: 873, startPoint y: 145, endPoint x: 545, endPoint y: 157, distance: 328.8
click at [520, 89] on input "Add" at bounding box center [511, 83] width 25 height 13
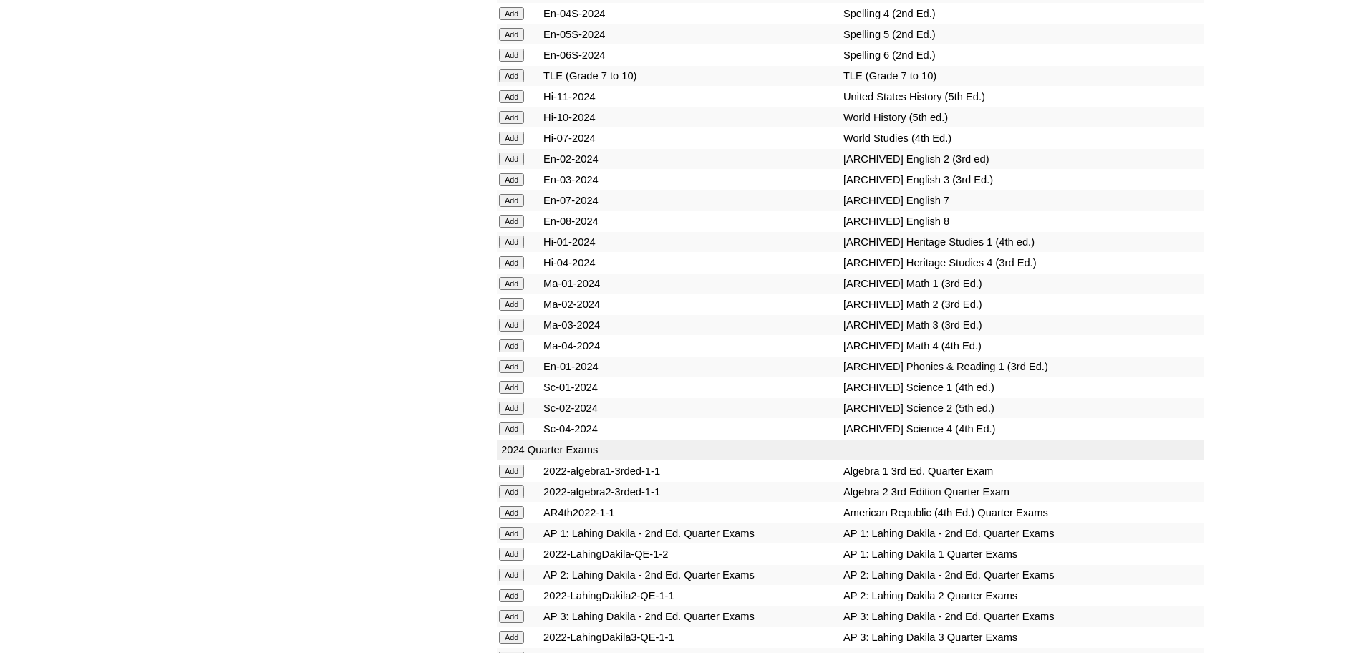
scroll to position [6014, 0]
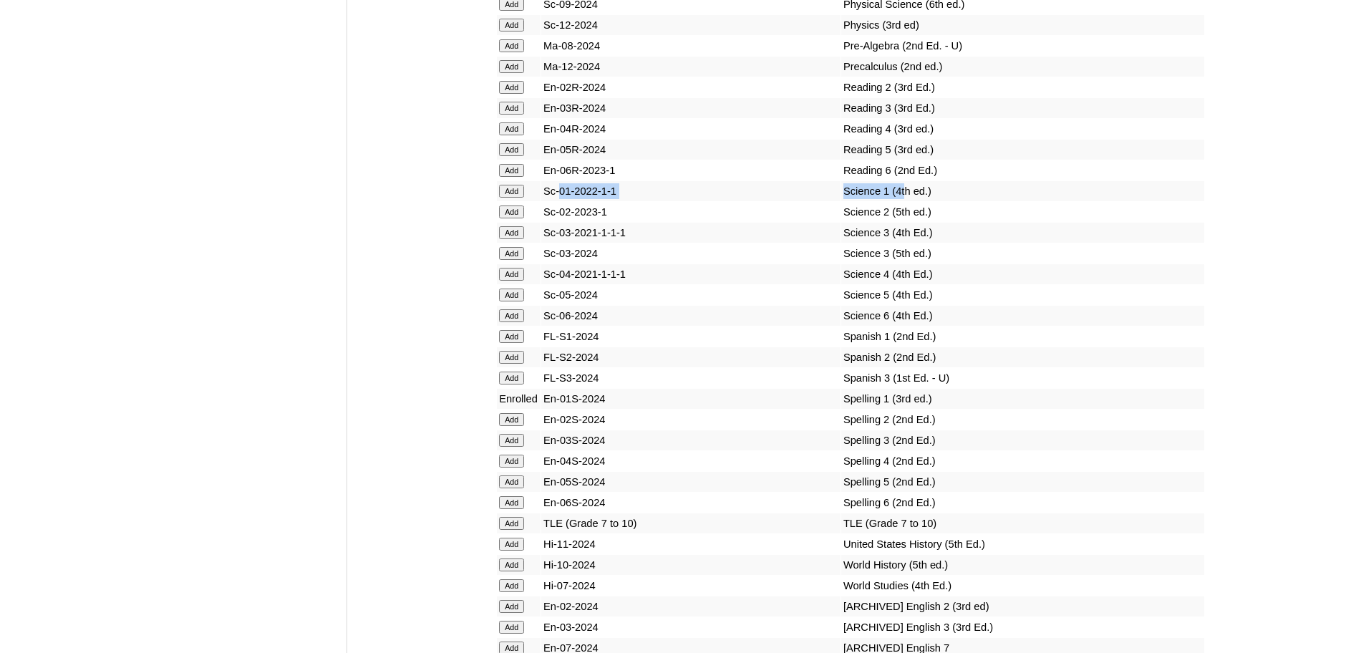
drag, startPoint x: 873, startPoint y: 238, endPoint x: 562, endPoint y: 238, distance: 310.7
click at [562, 201] on tr "Add Sc-01-2022-1-1 Science 1 (4th ed.)" at bounding box center [850, 191] width 707 height 20
click at [506, 198] on input "Add" at bounding box center [511, 191] width 25 height 13
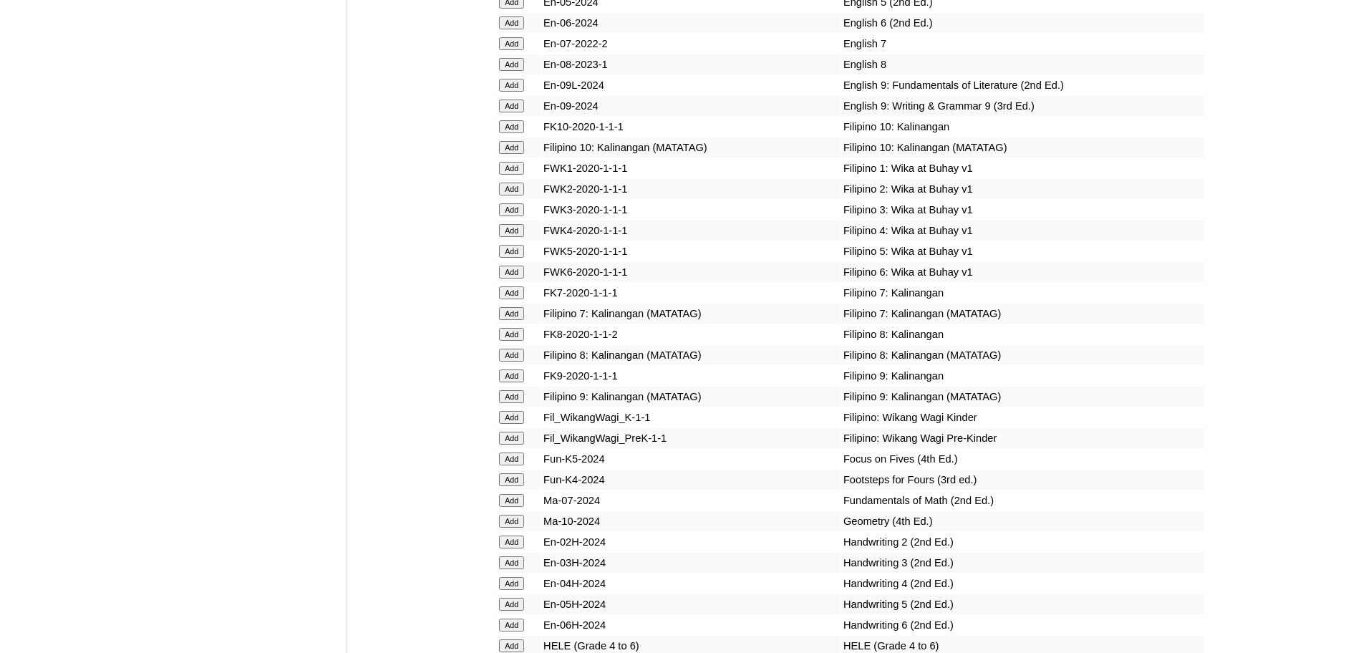
scroll to position [5119, 0]
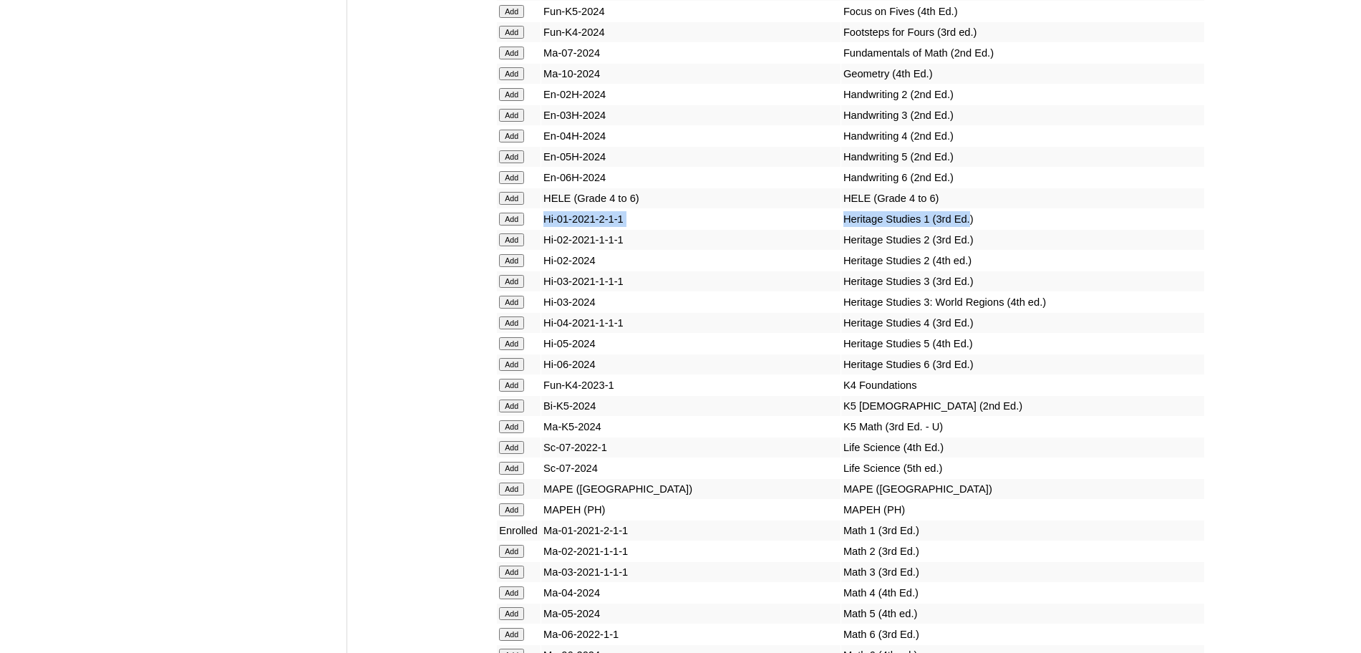
drag, startPoint x: 942, startPoint y: 282, endPoint x: 538, endPoint y: 282, distance: 404.5
click at [538, 229] on tr "Add Hi-01-2021-2-1-1 Heritage Studies 1 (3rd Ed.)" at bounding box center [850, 219] width 707 height 20
click at [521, 226] on input "Add" at bounding box center [511, 219] width 25 height 13
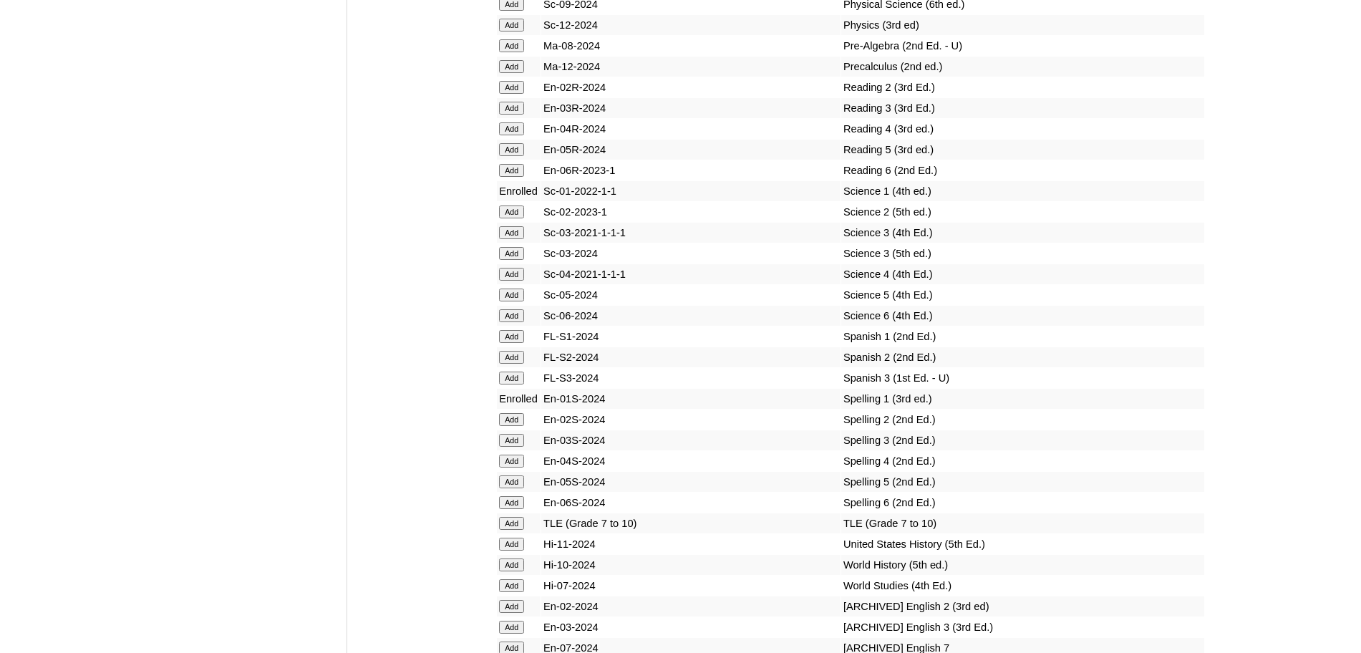
scroll to position [5567, 0]
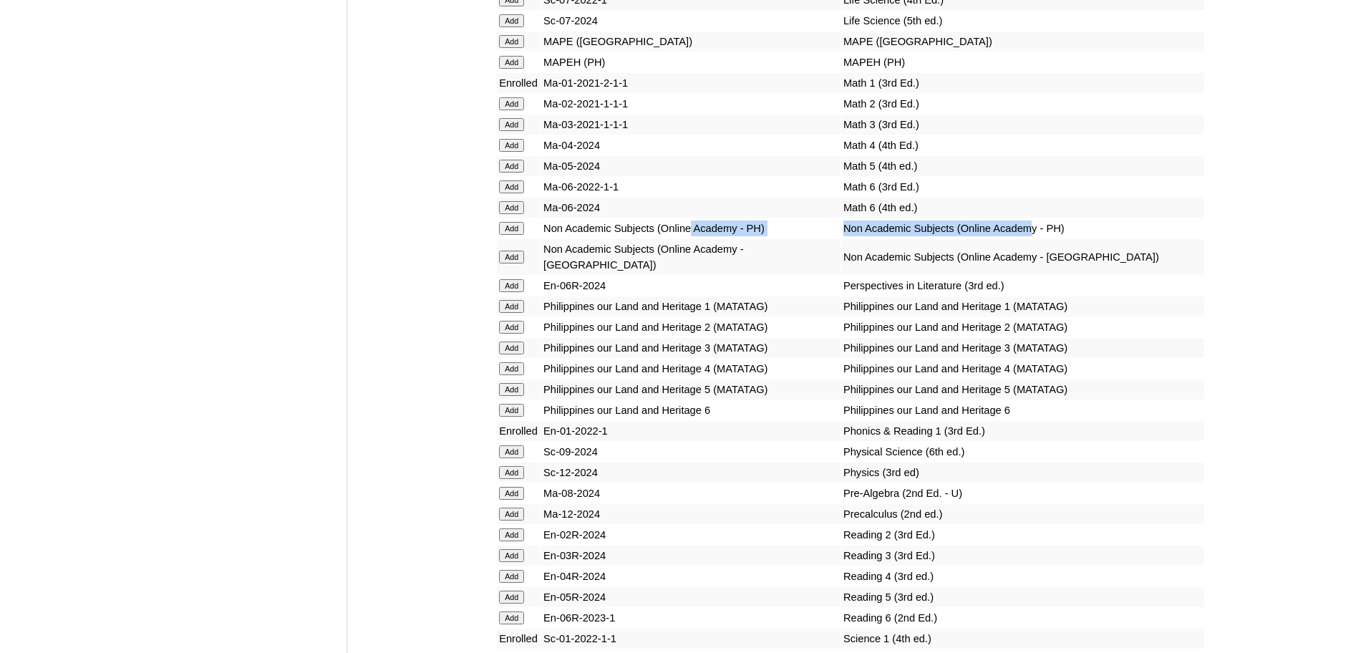
drag, startPoint x: 1022, startPoint y: 289, endPoint x: 708, endPoint y: 291, distance: 313.6
click at [708, 238] on tr "Add Non Academic Subjects (Online Academy - PH) Non Academic Subjects (Online A…" at bounding box center [850, 228] width 707 height 20
click at [920, 275] on td "Non Academic Subjects (Online Academy - [GEOGRAPHIC_DATA])" at bounding box center [1022, 257] width 363 height 36
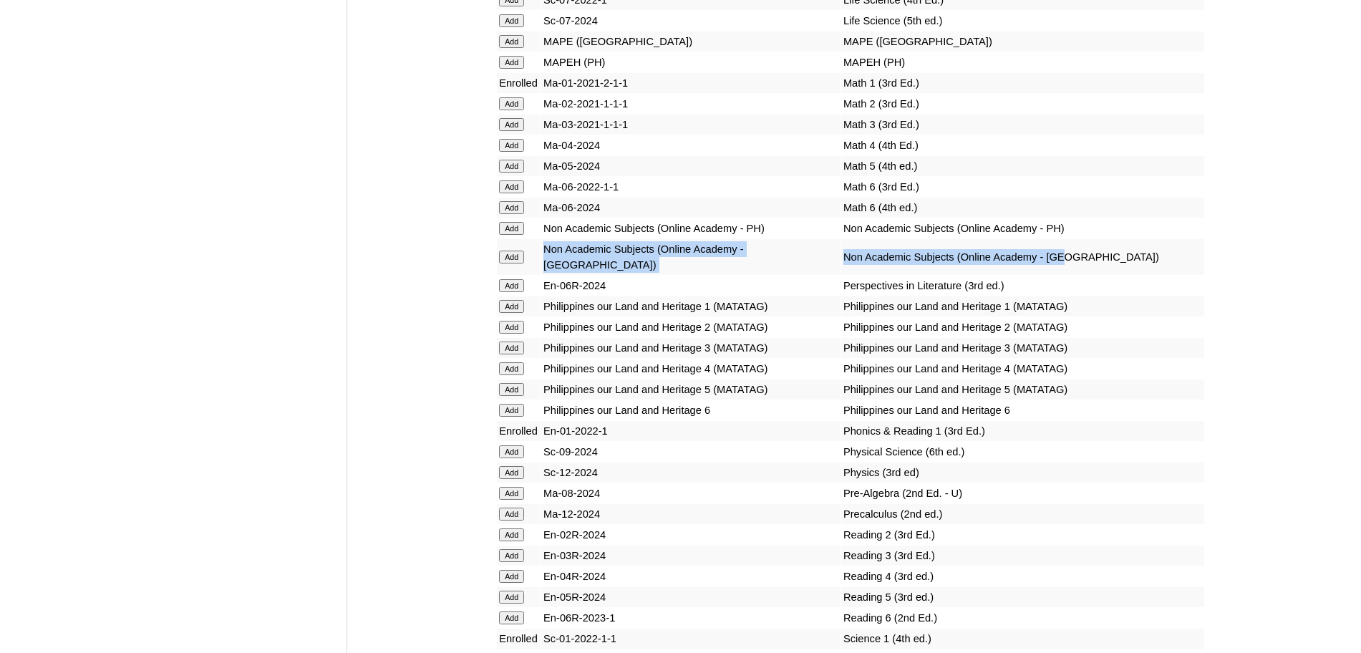
drag, startPoint x: 1070, startPoint y: 308, endPoint x: 544, endPoint y: 310, distance: 526.2
click at [544, 275] on tr "Add Non Academic Subjects (Online Academy - US) Non Academic Subjects (Online A…" at bounding box center [850, 257] width 707 height 36
click at [520, 263] on input "Add" at bounding box center [511, 257] width 25 height 13
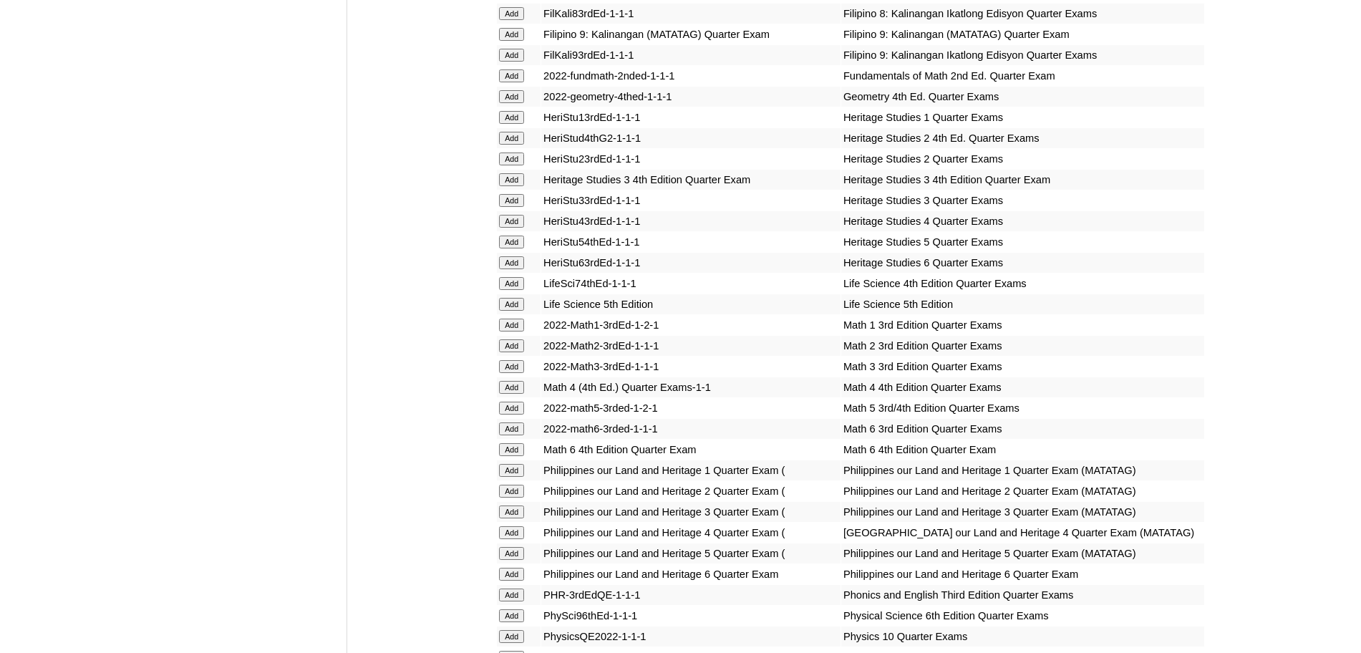
scroll to position [2936, 0]
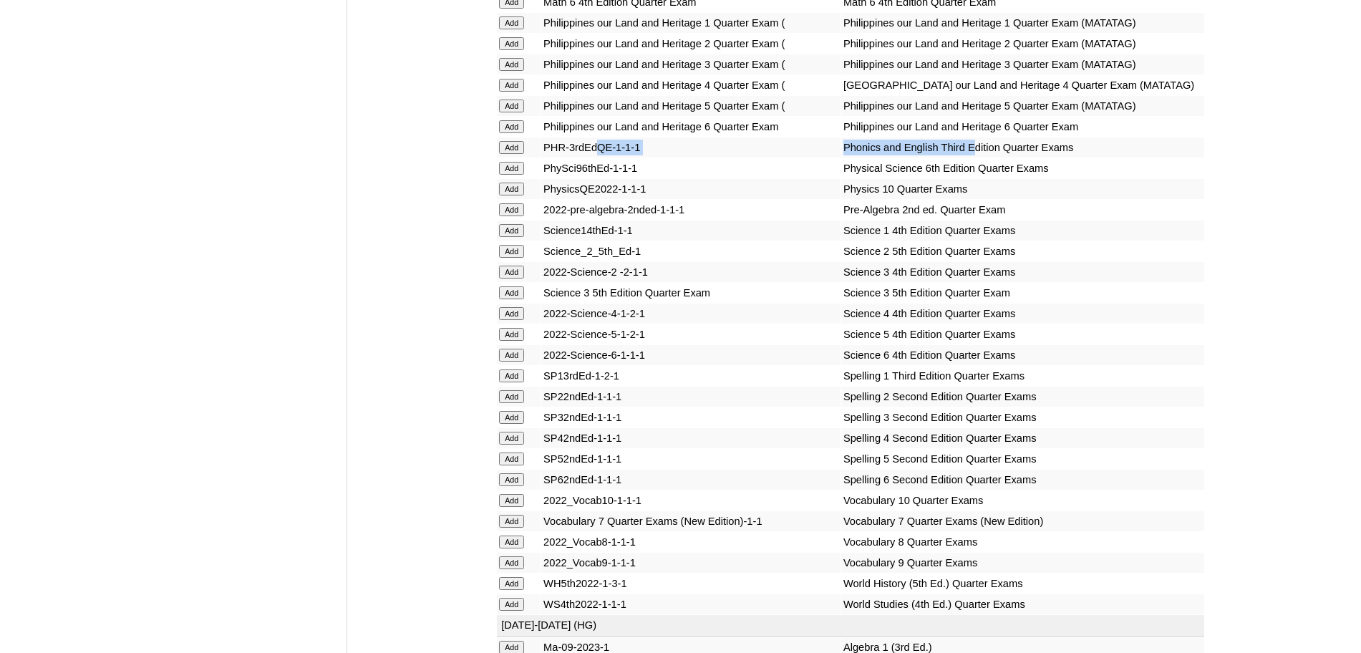
drag, startPoint x: 936, startPoint y: 240, endPoint x: 596, endPoint y: 243, distance: 340.8
click at [596, 158] on tr "Add PHR-3rdEdQE-1-1-1 Phonics and English Third Edition Quarter Exams" at bounding box center [850, 147] width 707 height 20
click at [518, 154] on input "Add" at bounding box center [511, 147] width 25 height 13
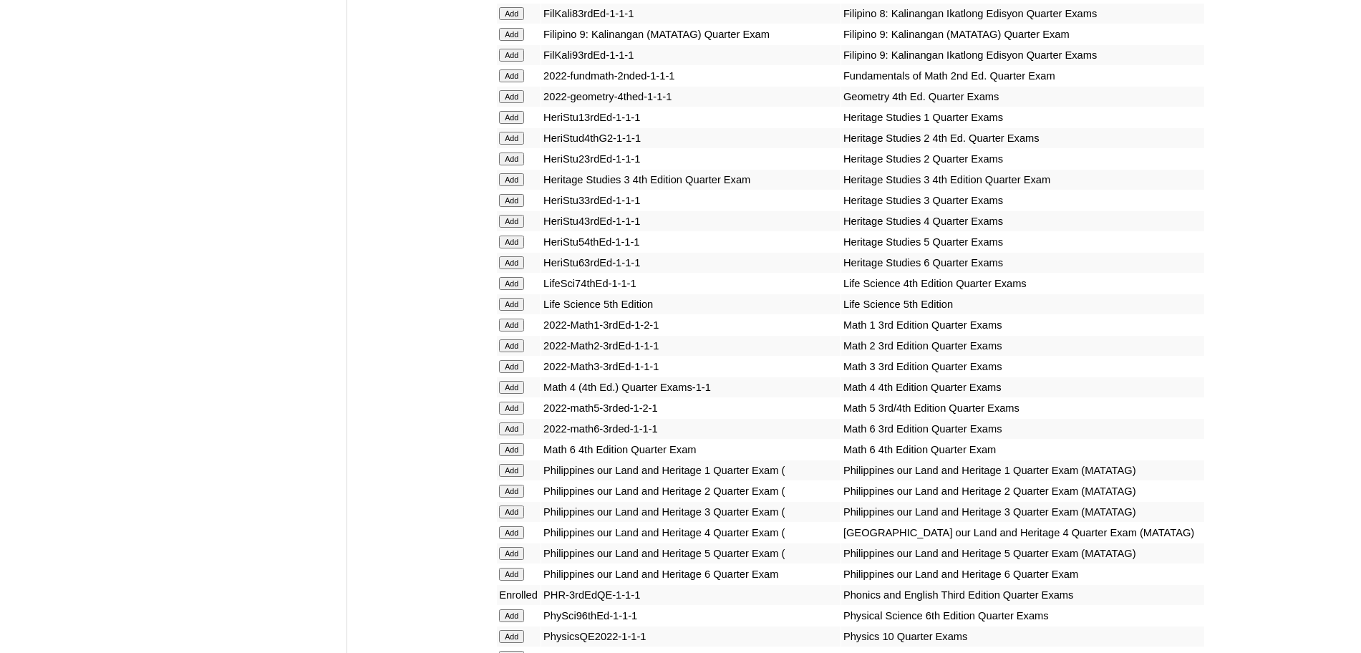
scroll to position [2936, 0]
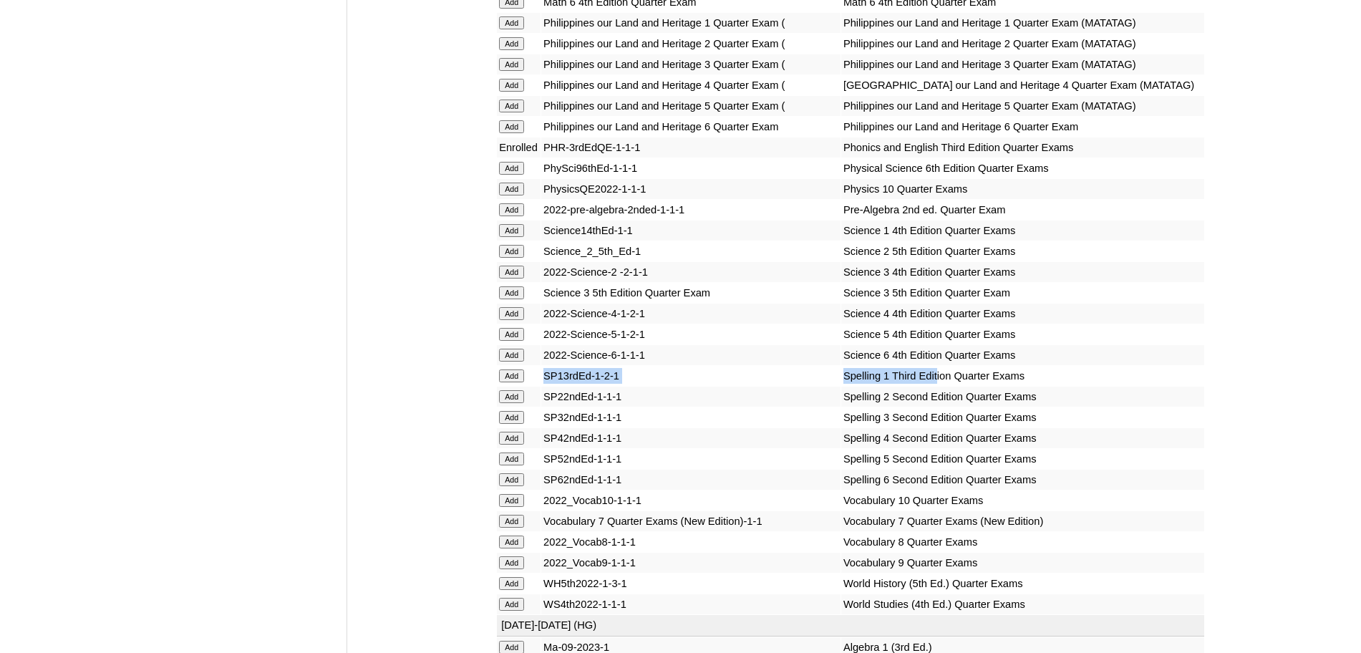
drag, startPoint x: 904, startPoint y: 470, endPoint x: 525, endPoint y: 470, distance: 379.5
click at [525, 386] on tr "Add SP13rdEd-1-2-1 Spelling 1 Third Edition Quarter Exams" at bounding box center [850, 376] width 707 height 20
click at [518, 382] on input "Add" at bounding box center [511, 375] width 25 height 13
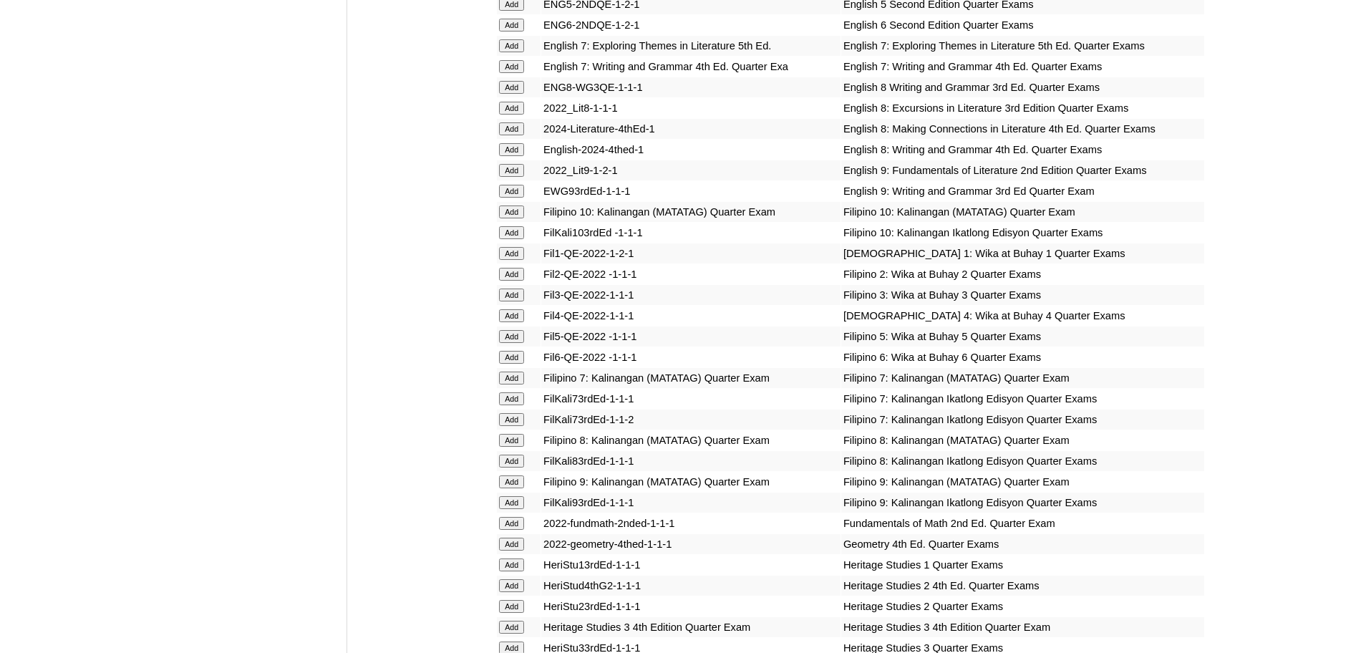
scroll to position [2489, 0]
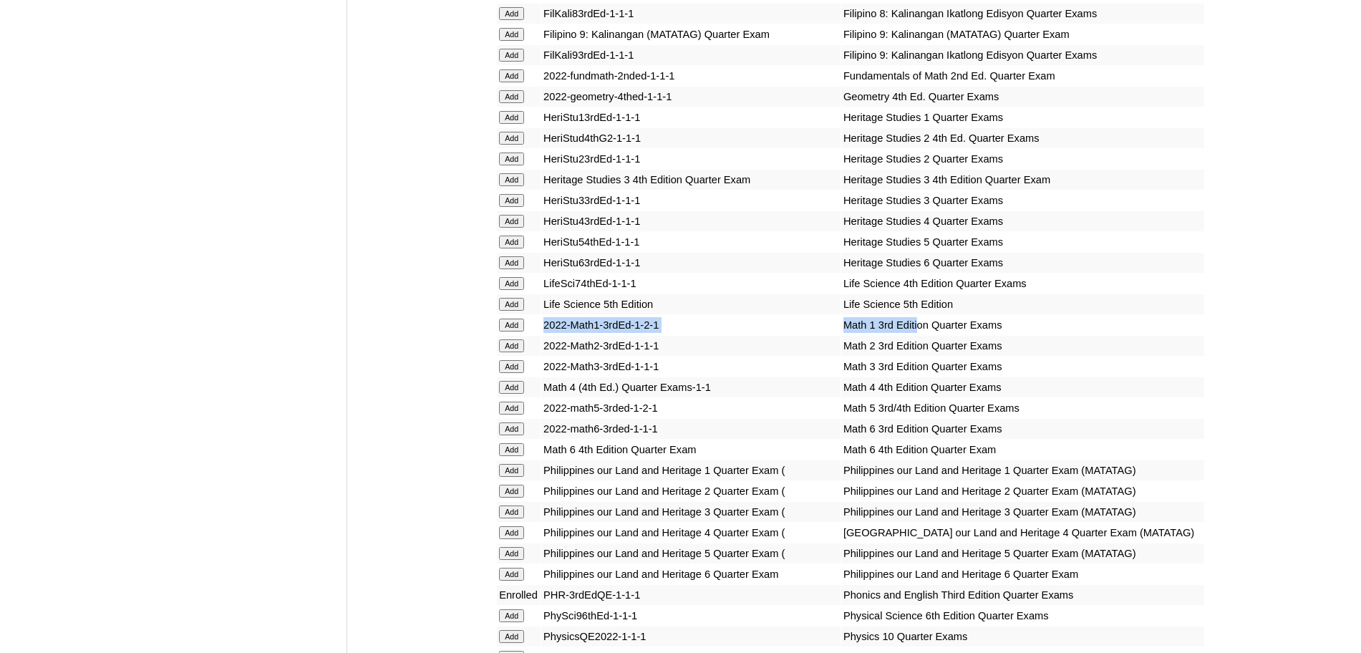
drag, startPoint x: 888, startPoint y: 344, endPoint x: 540, endPoint y: 346, distance: 348.0
click at [540, 335] on tr "Add 2022-Math1-3rdEd-1-2-1 Math 1 3rd Edition Quarter Exams" at bounding box center [850, 325] width 707 height 20
click at [524, 331] on input "Add" at bounding box center [511, 325] width 25 height 13
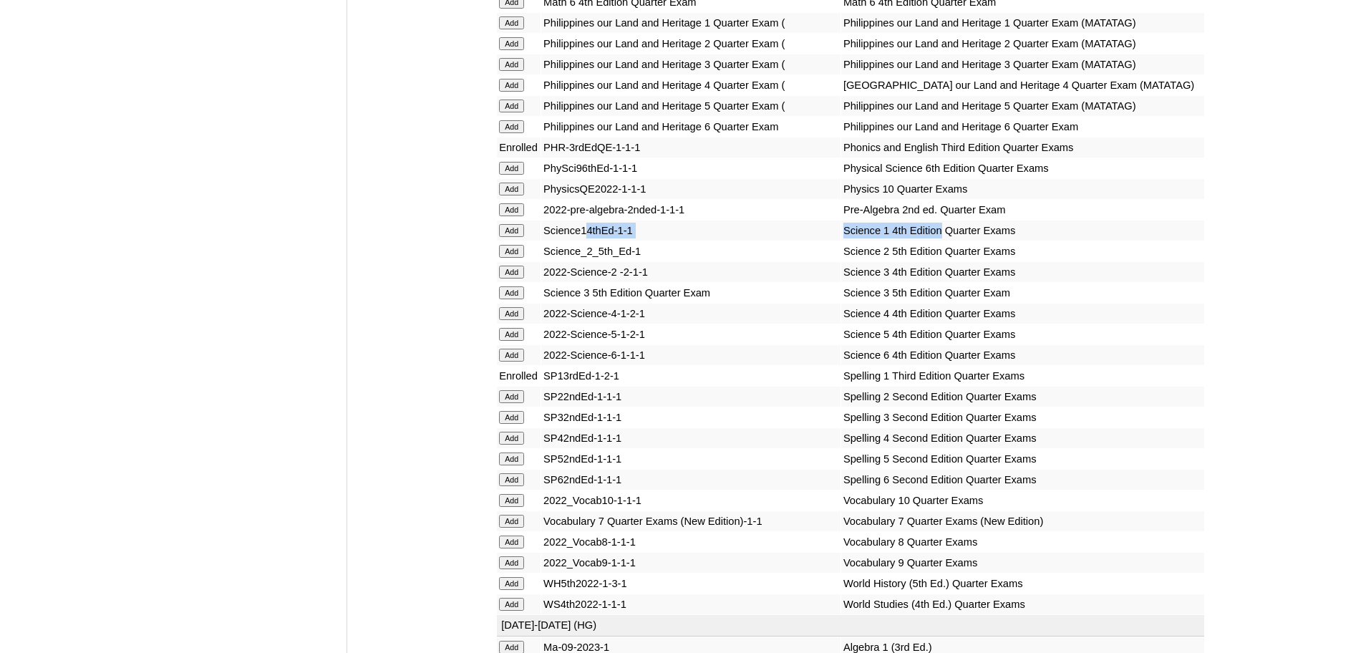
drag, startPoint x: 915, startPoint y: 321, endPoint x: 591, endPoint y: 321, distance: 324.3
click at [591, 241] on tr "Add Science14thEd-1-1 Science 1 4th Edition Quarter Exams" at bounding box center [850, 231] width 707 height 20
click at [528, 236] on form "Add" at bounding box center [518, 229] width 39 height 11
click at [519, 237] on input "Add" at bounding box center [511, 230] width 25 height 13
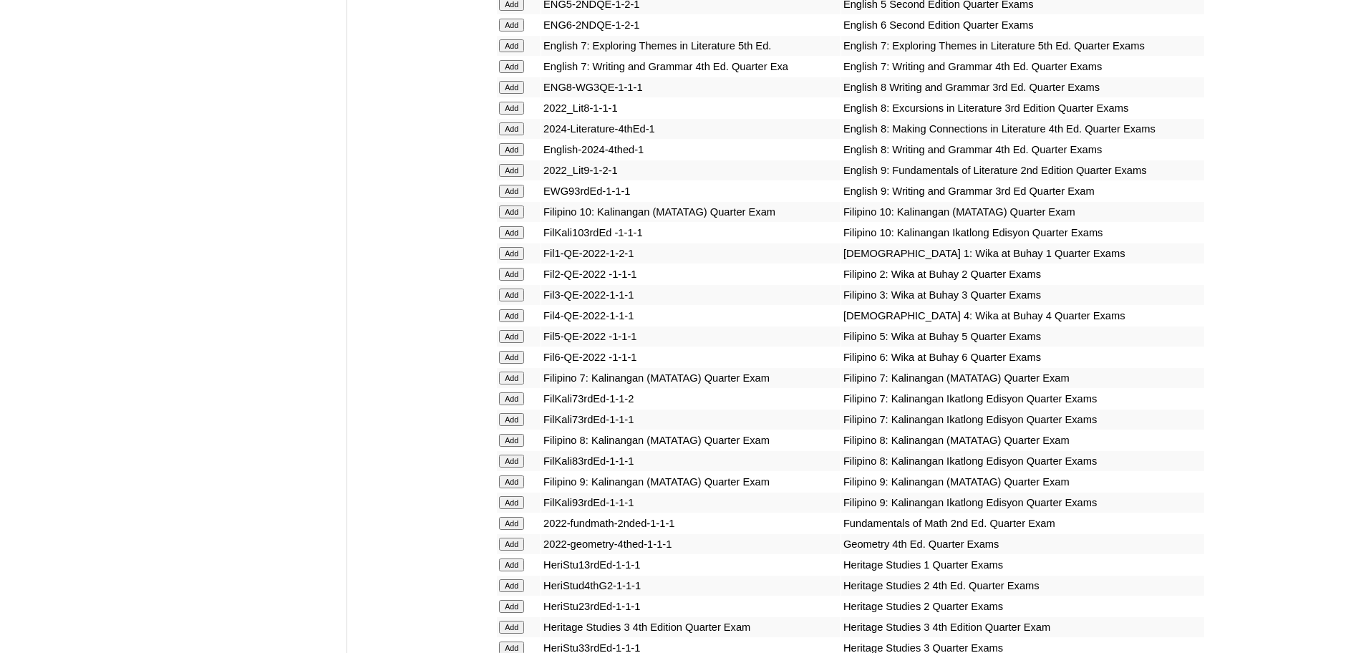
scroll to position [2489, 0]
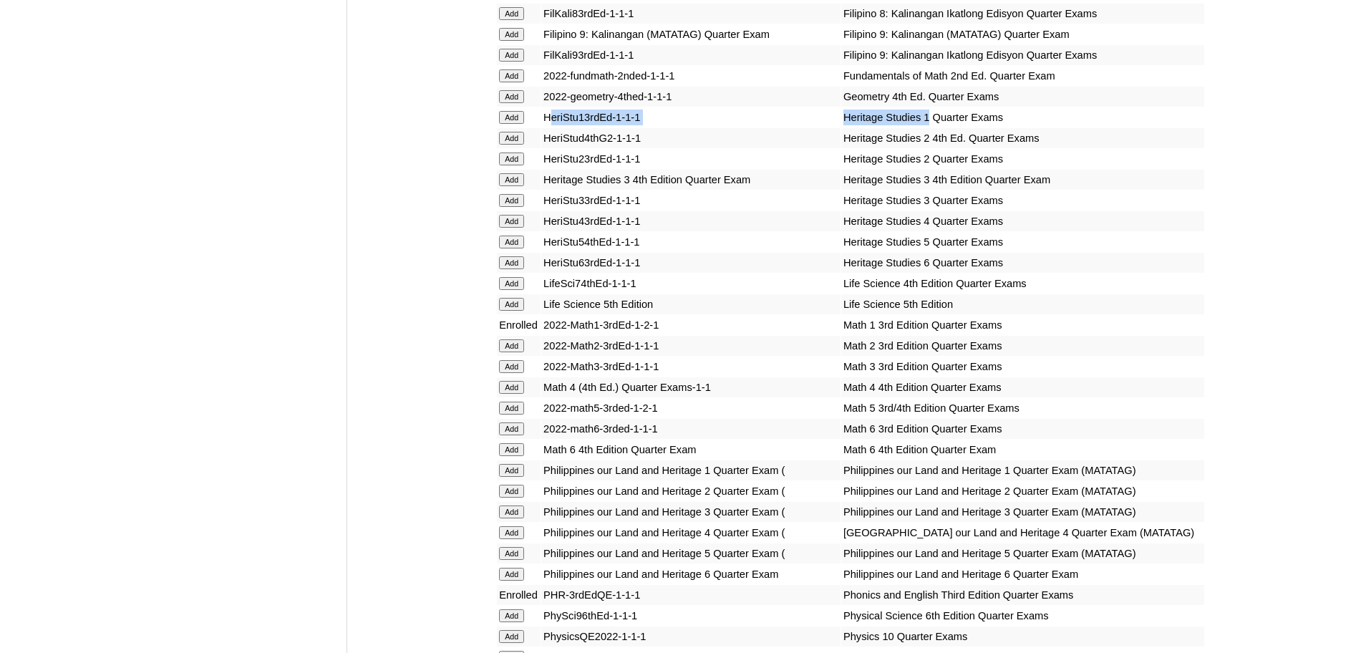
drag, startPoint x: 899, startPoint y: 137, endPoint x: 554, endPoint y: 136, distance: 344.4
click at [554, 127] on tr "Add HeriStu13rdEd-1-1-1 Heritage Studies 1 Quarter Exams" at bounding box center [850, 117] width 707 height 20
click at [524, 124] on input "Add" at bounding box center [511, 117] width 25 height 13
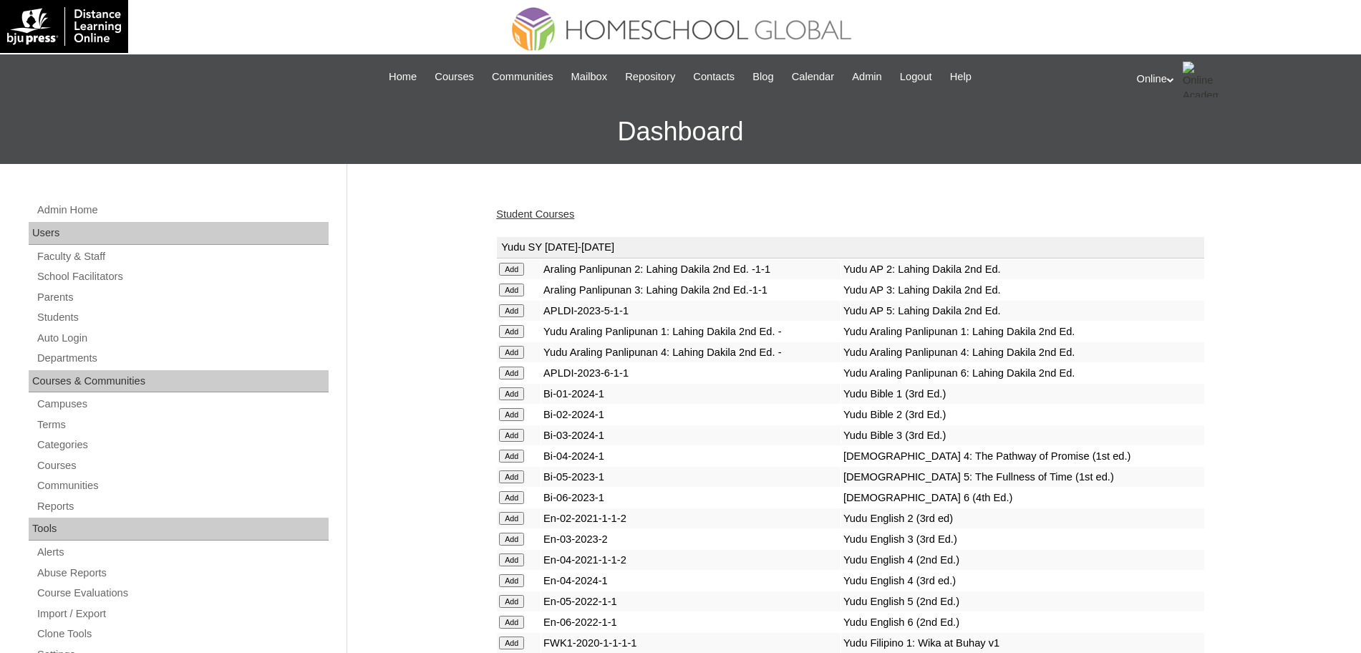
click at [560, 216] on link "Student Courses" at bounding box center [535, 213] width 78 height 11
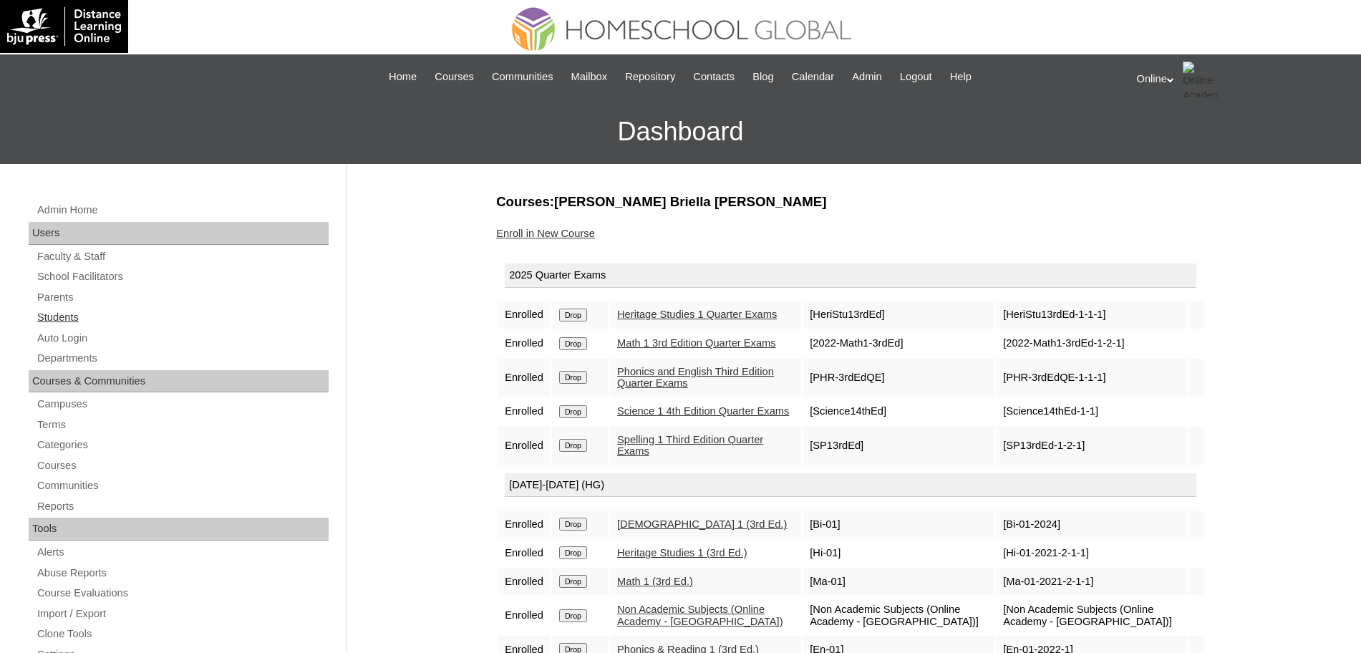
click at [59, 317] on link "Students" at bounding box center [182, 318] width 293 height 18
